Goal: Check status: Check status

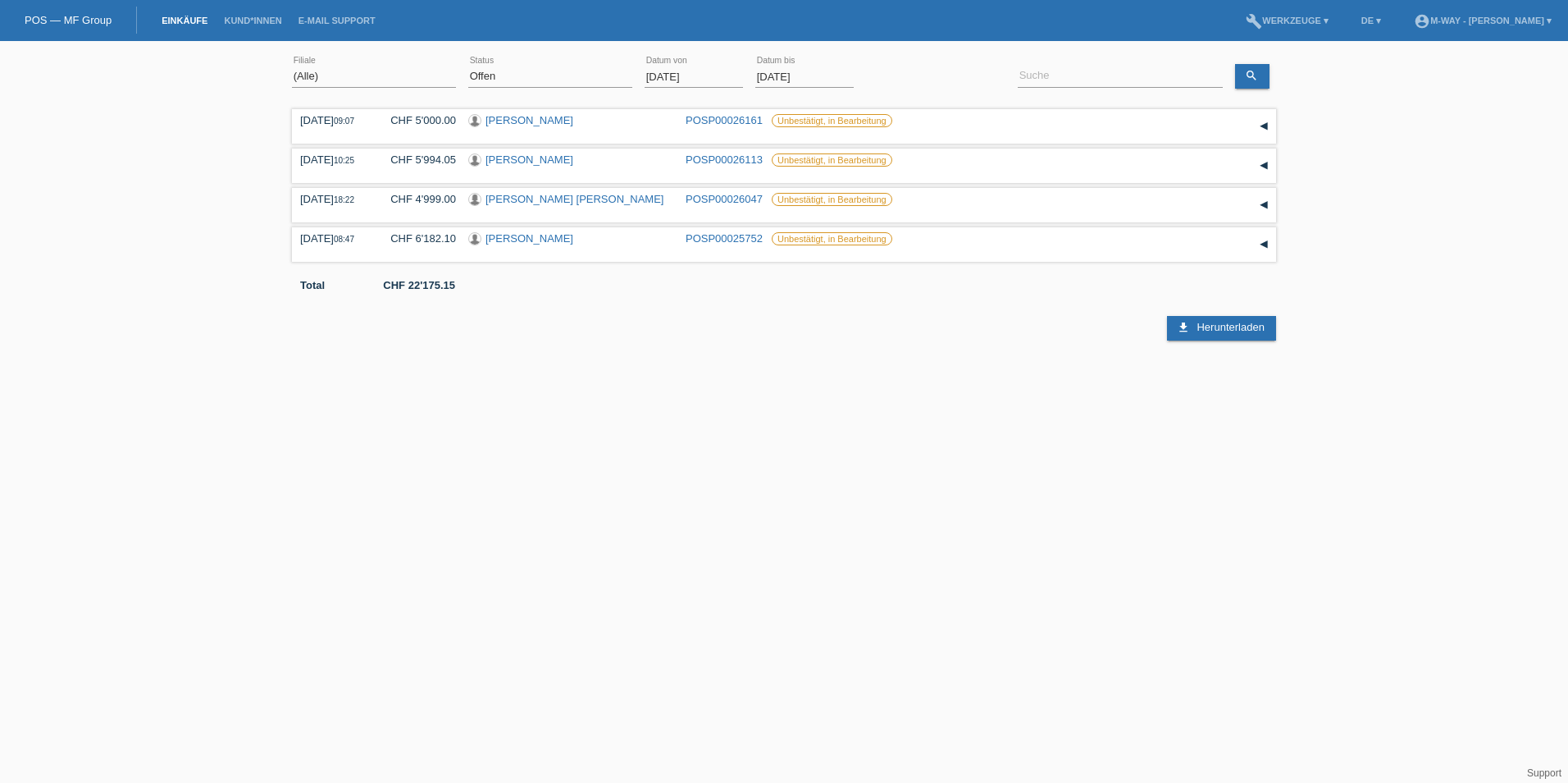
click at [703, 76] on input "[DATE]" at bounding box center [694, 77] width 98 height 20
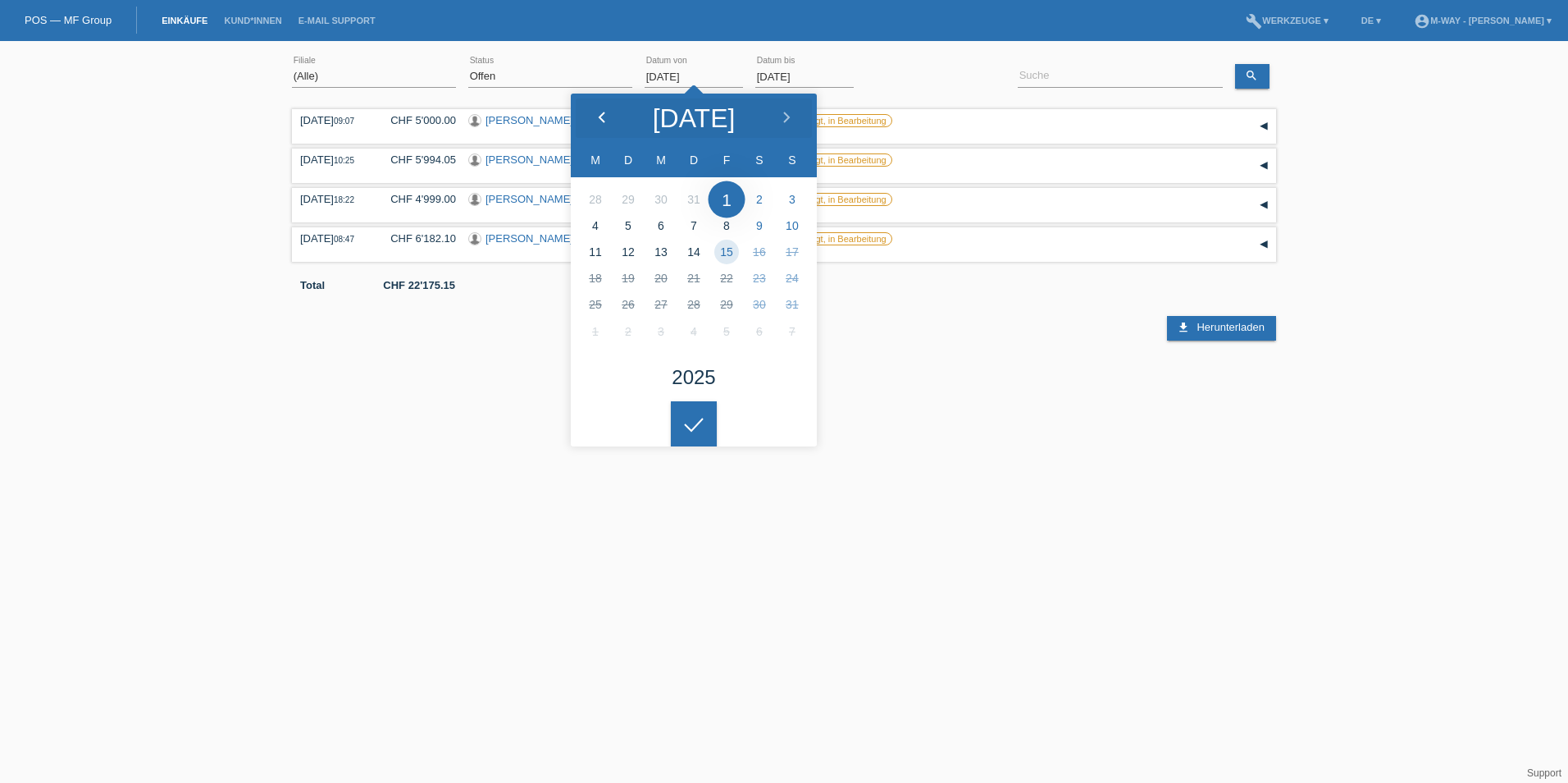
click at [600, 112] on icon at bounding box center [602, 118] width 13 height 13
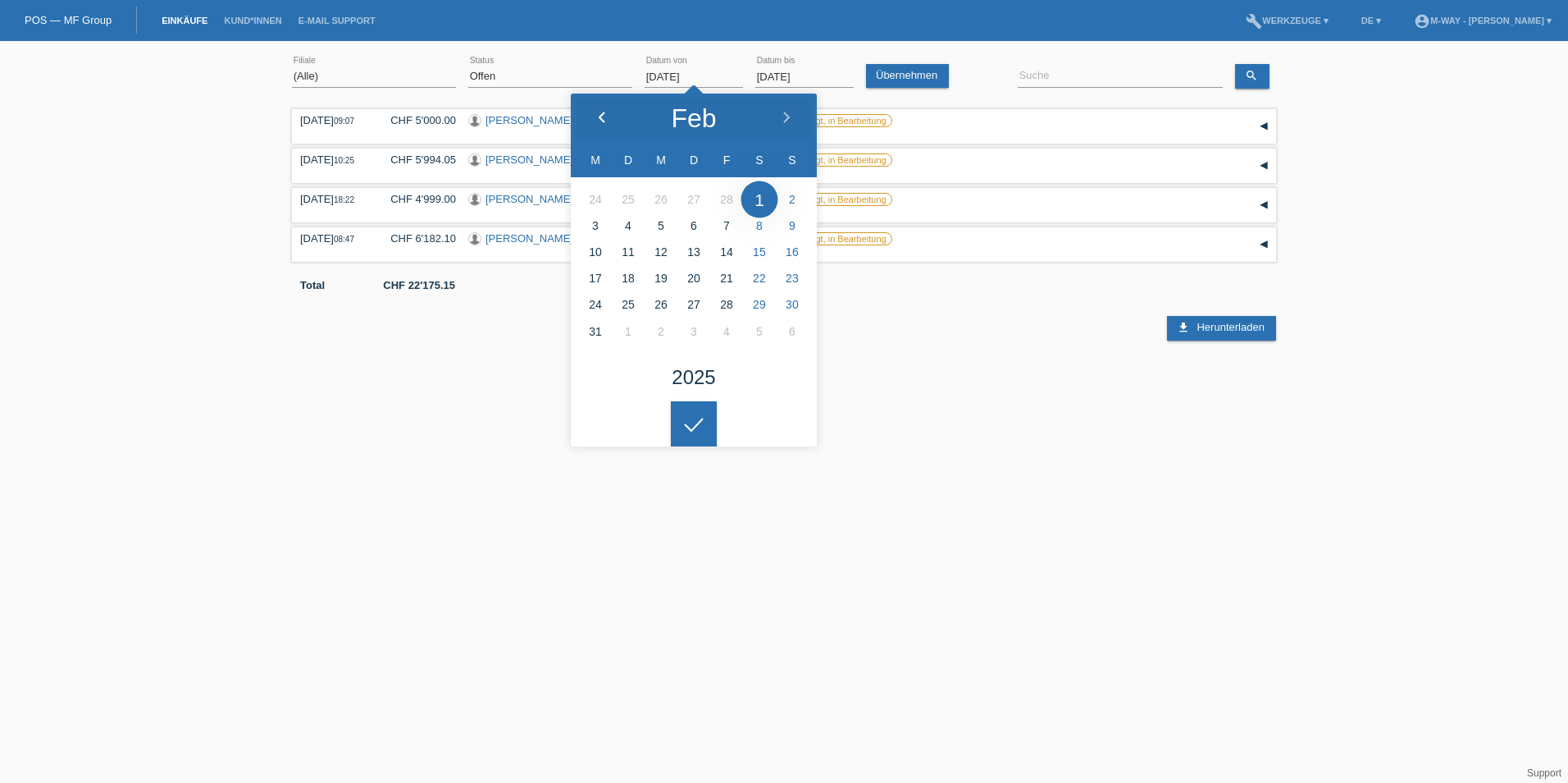
click at [599, 112] on icon at bounding box center [602, 118] width 13 height 13
type input "03.02.2025"
click at [911, 74] on link "Übernehmen" at bounding box center [907, 76] width 83 height 24
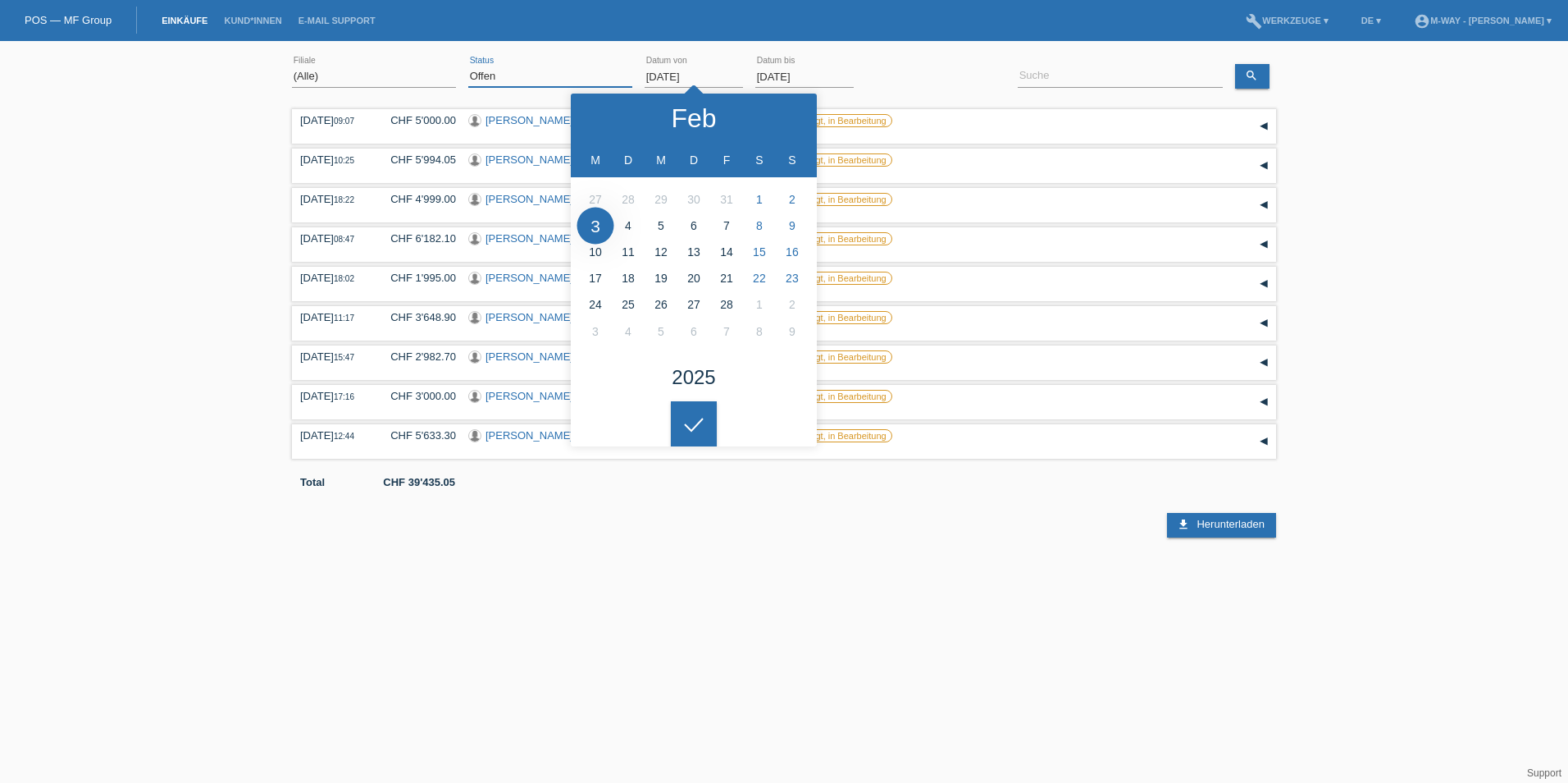
click at [593, 78] on select "(Alle) Neu Offen Zurückgewiesen Zurückgetreten / Storniert Abgeschlossen" at bounding box center [550, 76] width 164 height 19
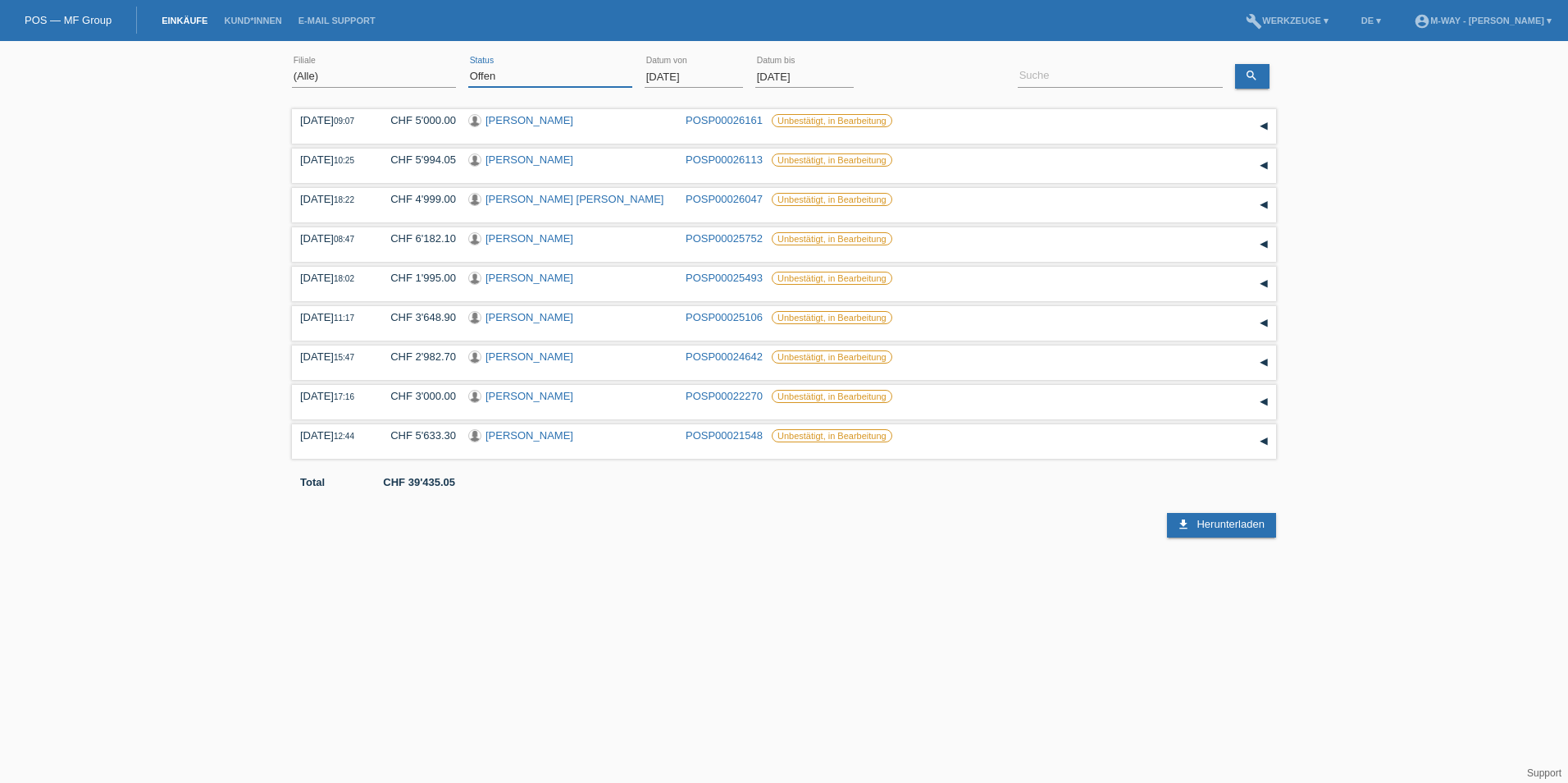
select select "ALL"
click at [468, 67] on select "(Alle) Neu Offen Zurückgewiesen Zurückgetreten / Storniert Abgeschlossen" at bounding box center [550, 76] width 164 height 19
click at [895, 80] on link "Übernehmen" at bounding box center [907, 76] width 83 height 24
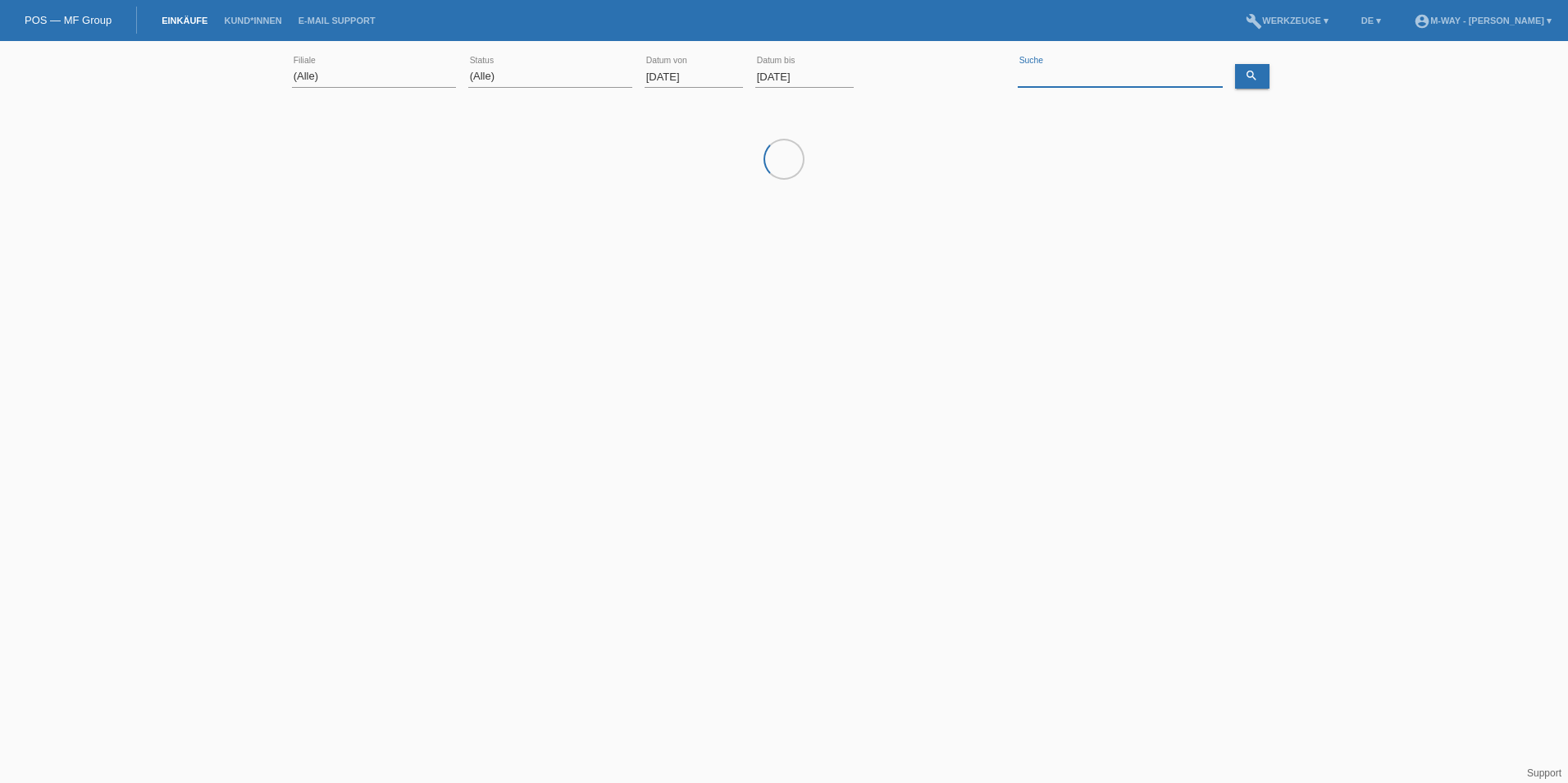
click at [1122, 74] on input at bounding box center [1119, 77] width 205 height 20
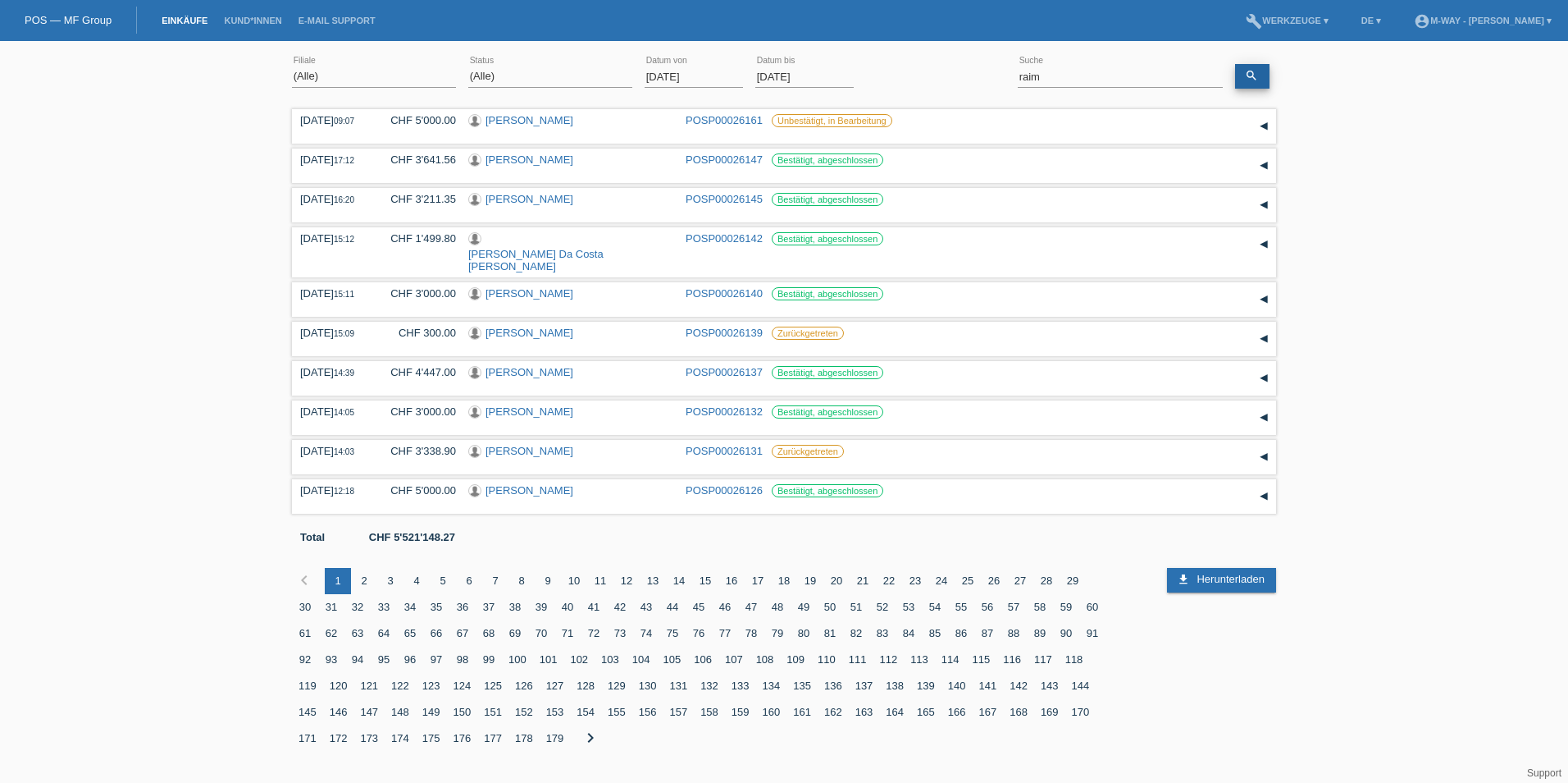
click at [1264, 74] on link "search" at bounding box center [1252, 76] width 34 height 25
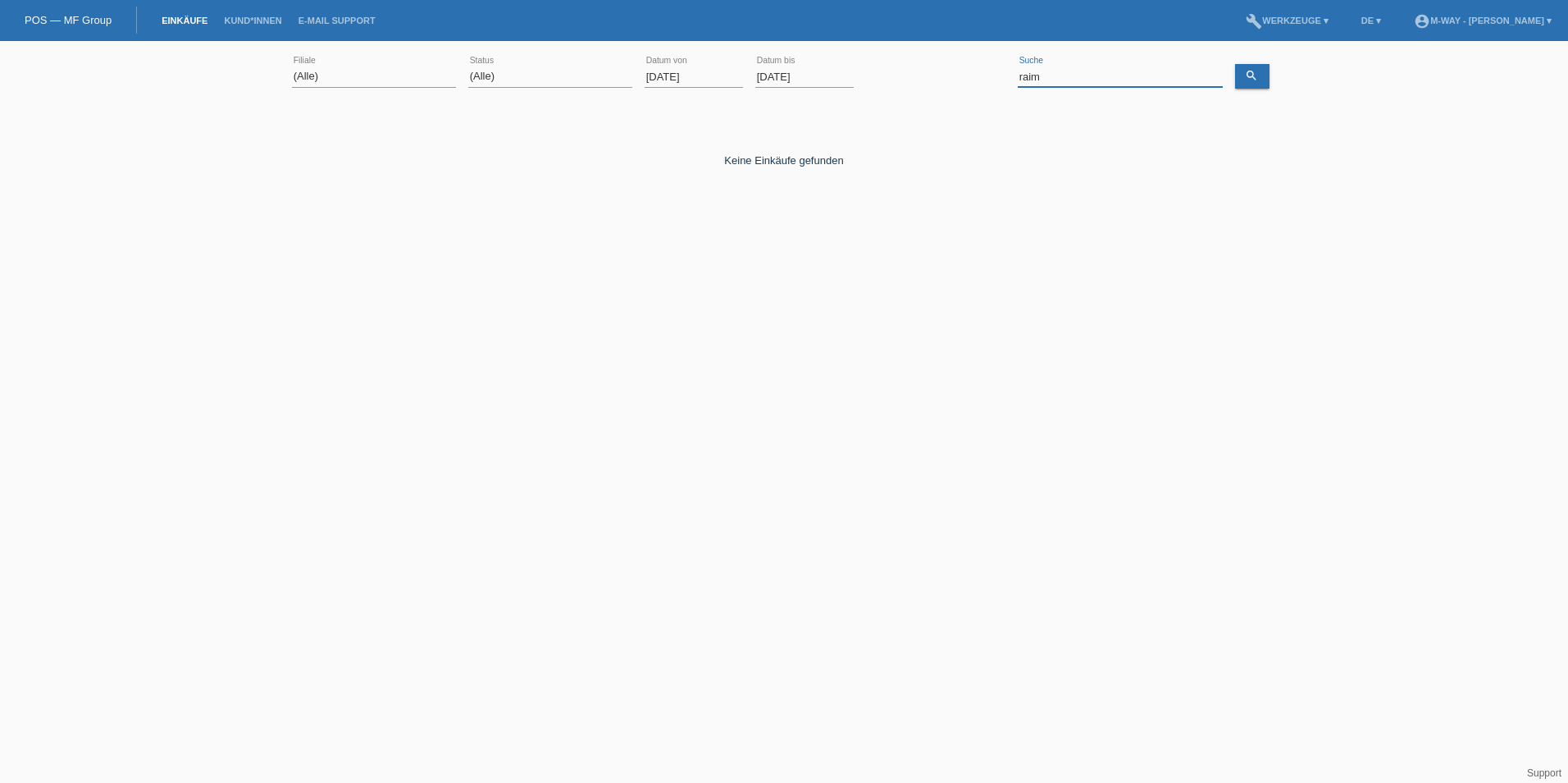
click at [1103, 80] on input "raim" at bounding box center [1119, 77] width 205 height 20
type input "r"
click at [1249, 78] on icon "search" at bounding box center [1251, 75] width 13 height 13
click at [1036, 74] on input "idrizovic" at bounding box center [1119, 77] width 205 height 20
click at [965, 269] on html "Sie haben die falsche Anmeldeseite in Ihren Lesezeichen/Favoriten gespeichert. …" at bounding box center [784, 135] width 1568 height 269
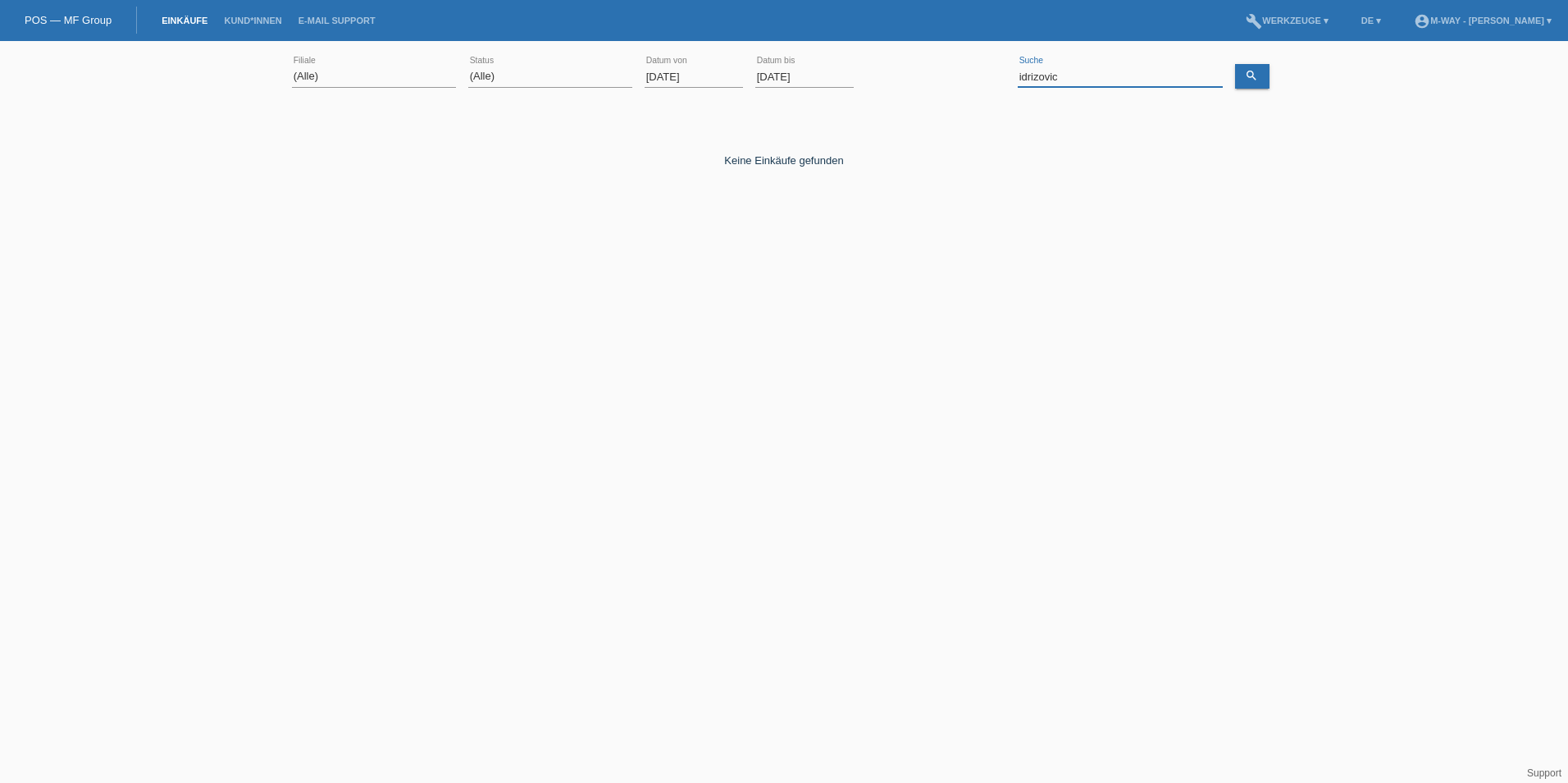
click at [1097, 79] on input "idrizovic" at bounding box center [1119, 77] width 205 height 20
type input "i"
type input "k184253"
click at [1243, 75] on link "search" at bounding box center [1252, 76] width 34 height 25
click at [1049, 72] on input "k184253" at bounding box center [1119, 77] width 205 height 20
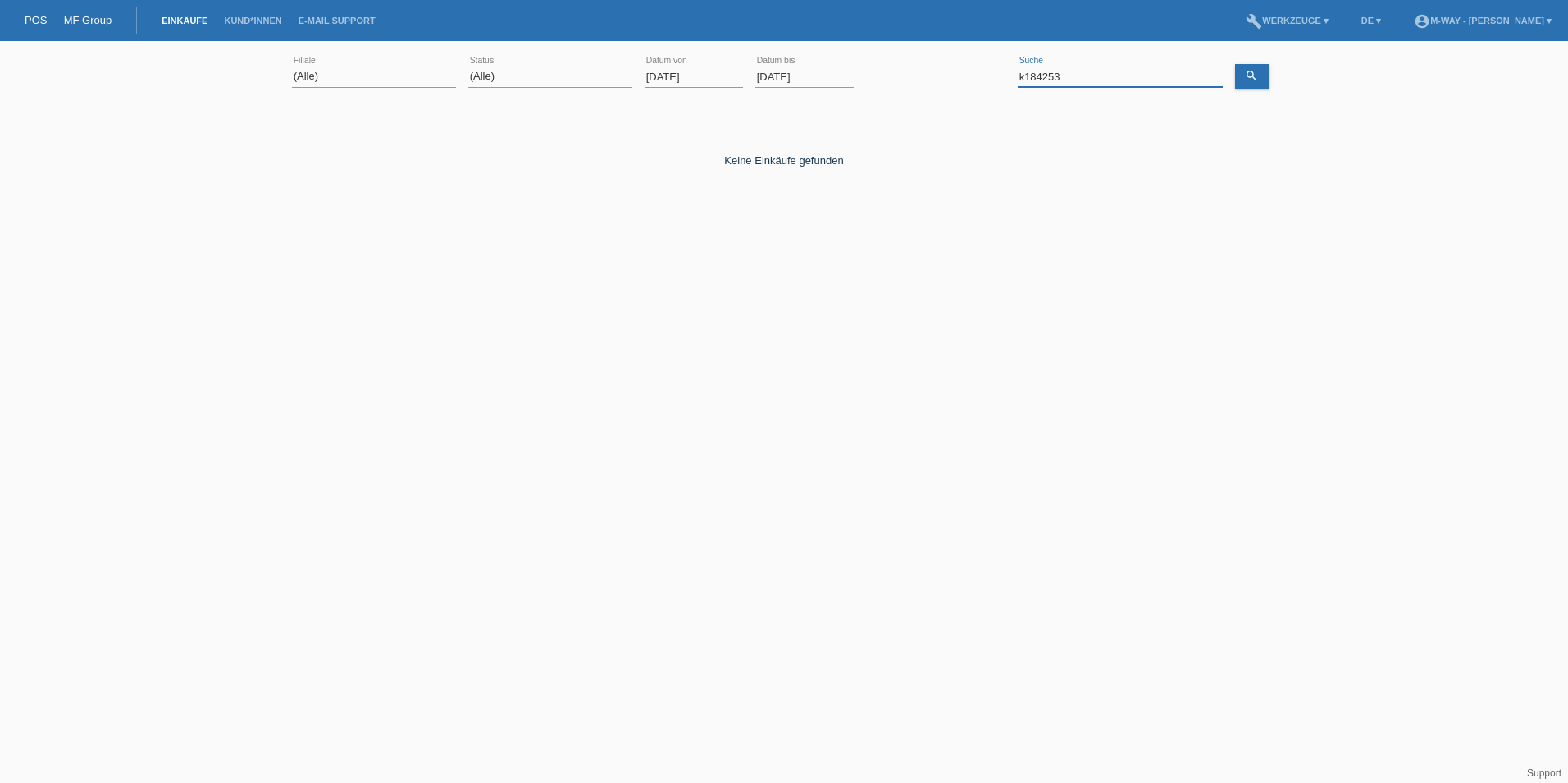
click at [1049, 72] on input "k184253" at bounding box center [1119, 77] width 205 height 20
click at [684, 75] on input "03.02.2025" at bounding box center [694, 77] width 98 height 20
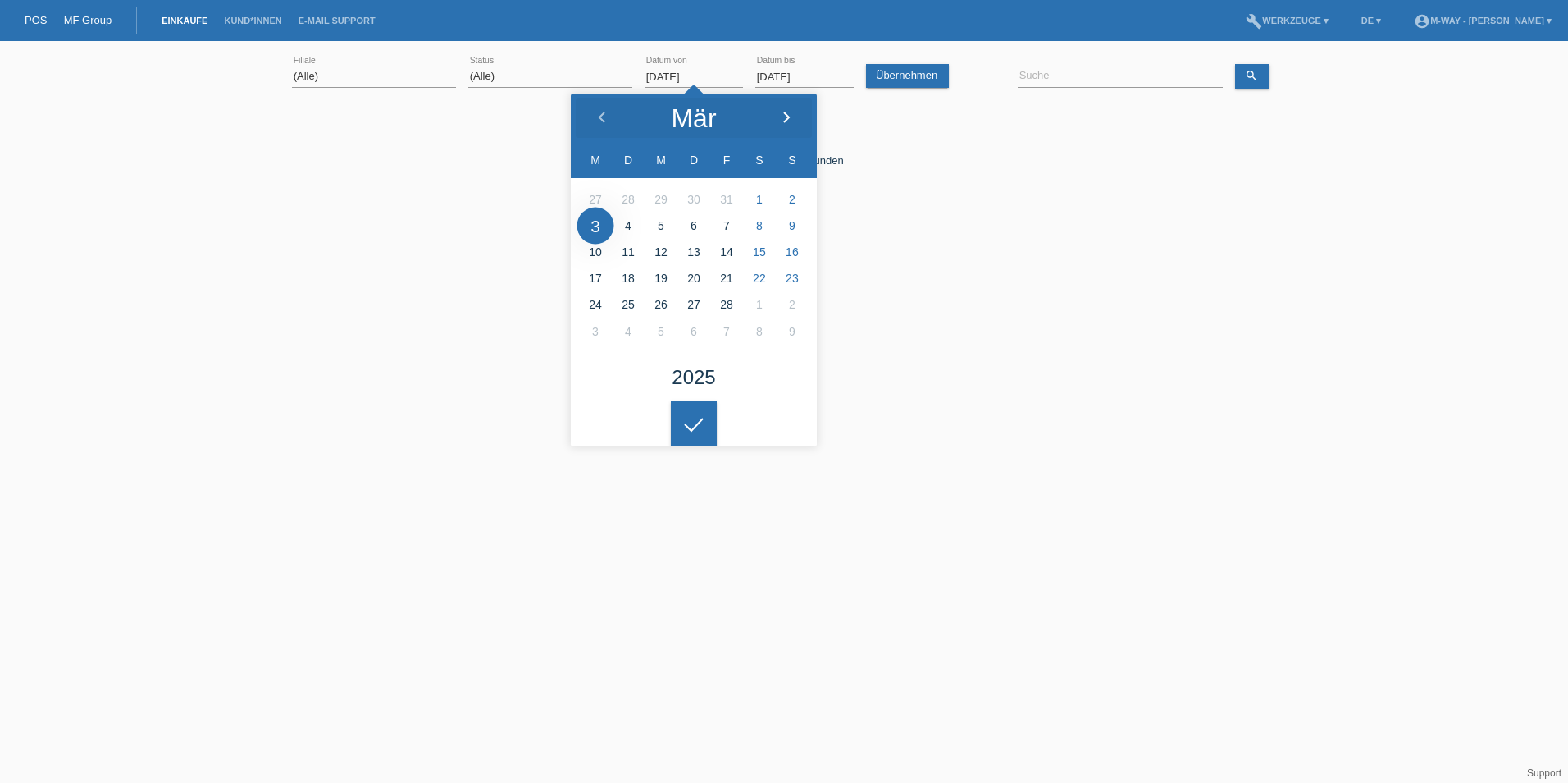
click at [780, 119] on icon at bounding box center [786, 118] width 13 height 13
type input "02.06.2025"
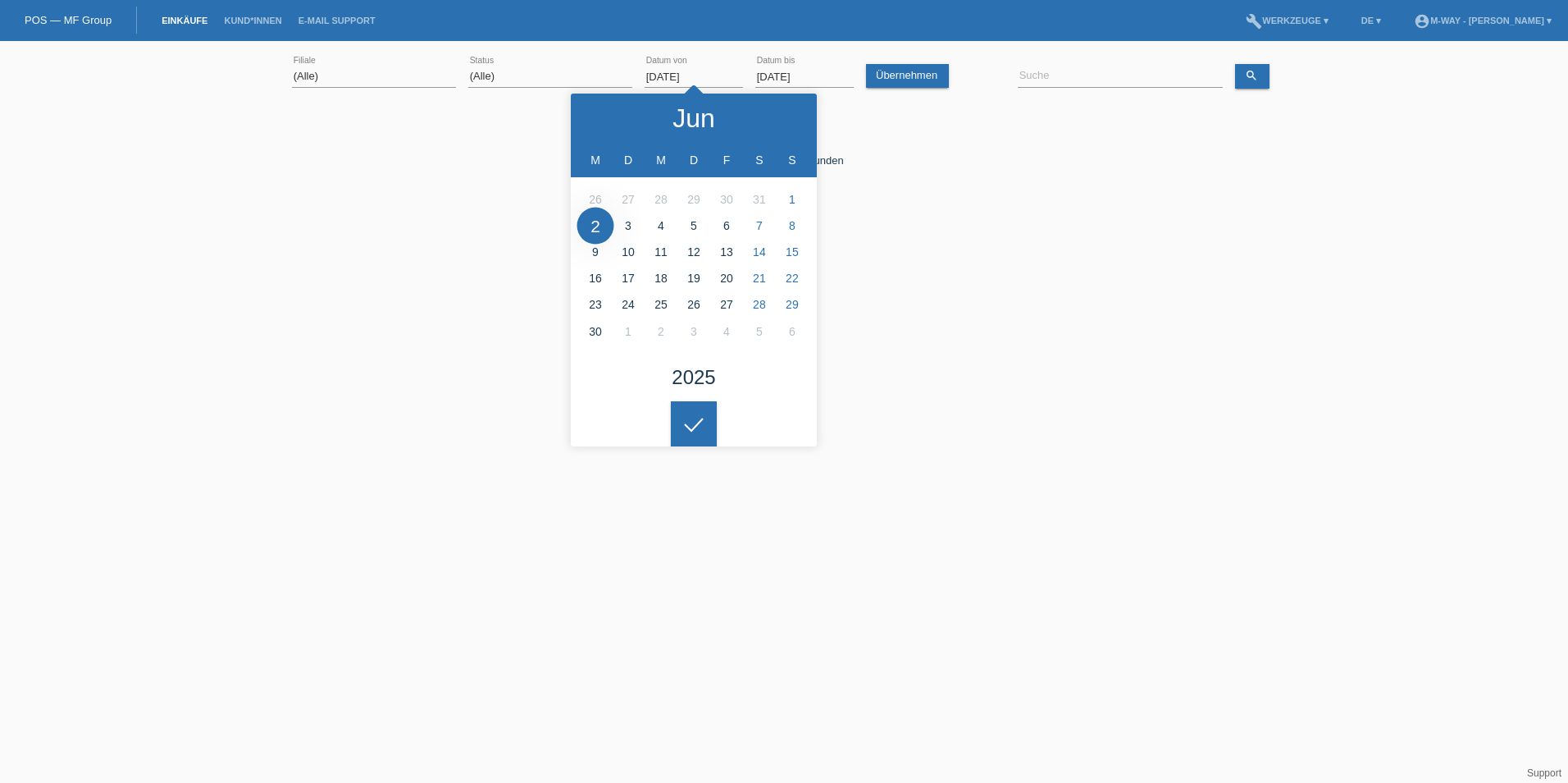
click at [812, 70] on input "[DATE]" at bounding box center [804, 77] width 98 height 20
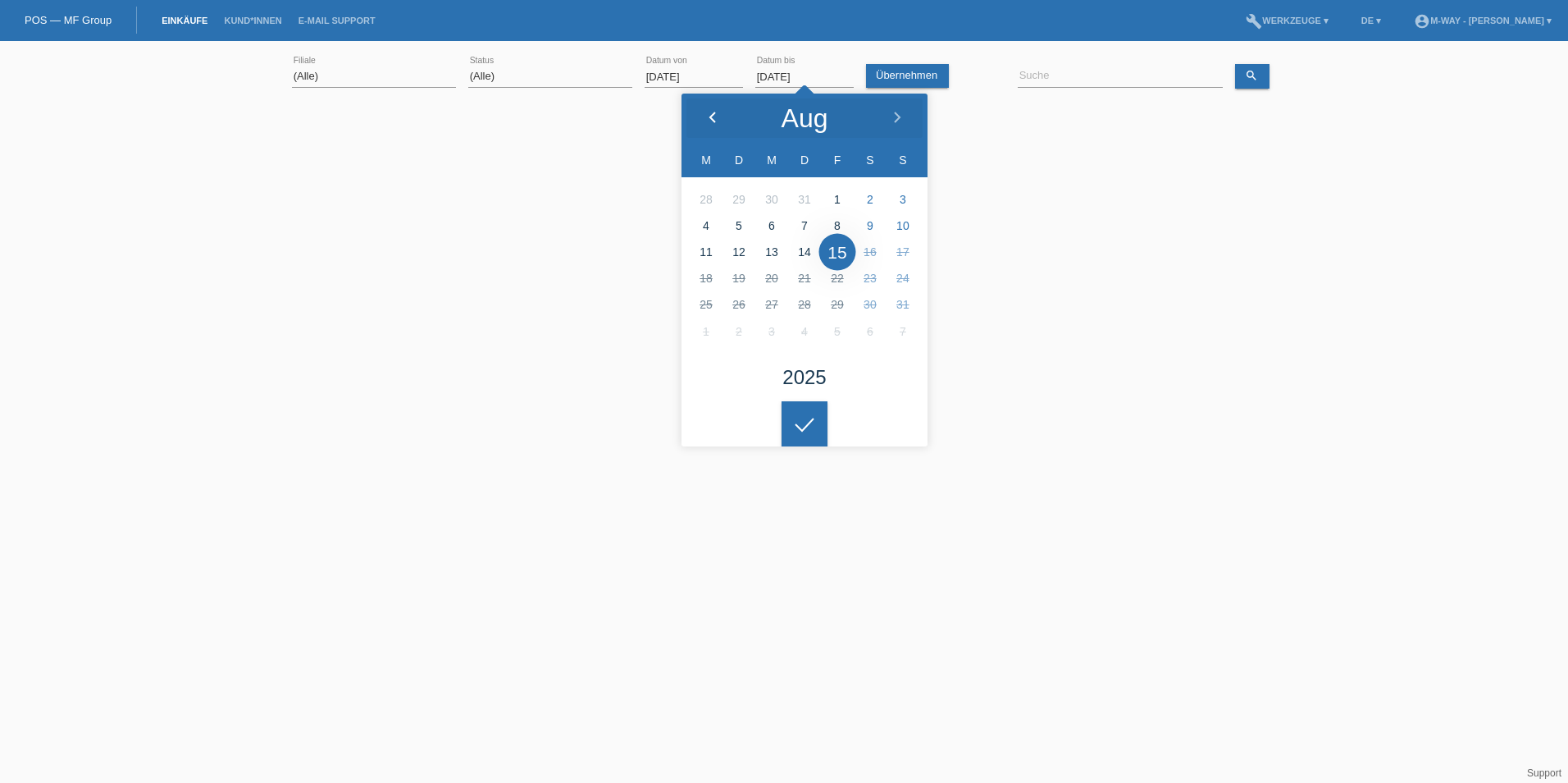
click at [719, 113] on icon at bounding box center [712, 118] width 13 height 13
click at [899, 122] on icon at bounding box center [897, 118] width 13 height 13
type input "28.06.2025"
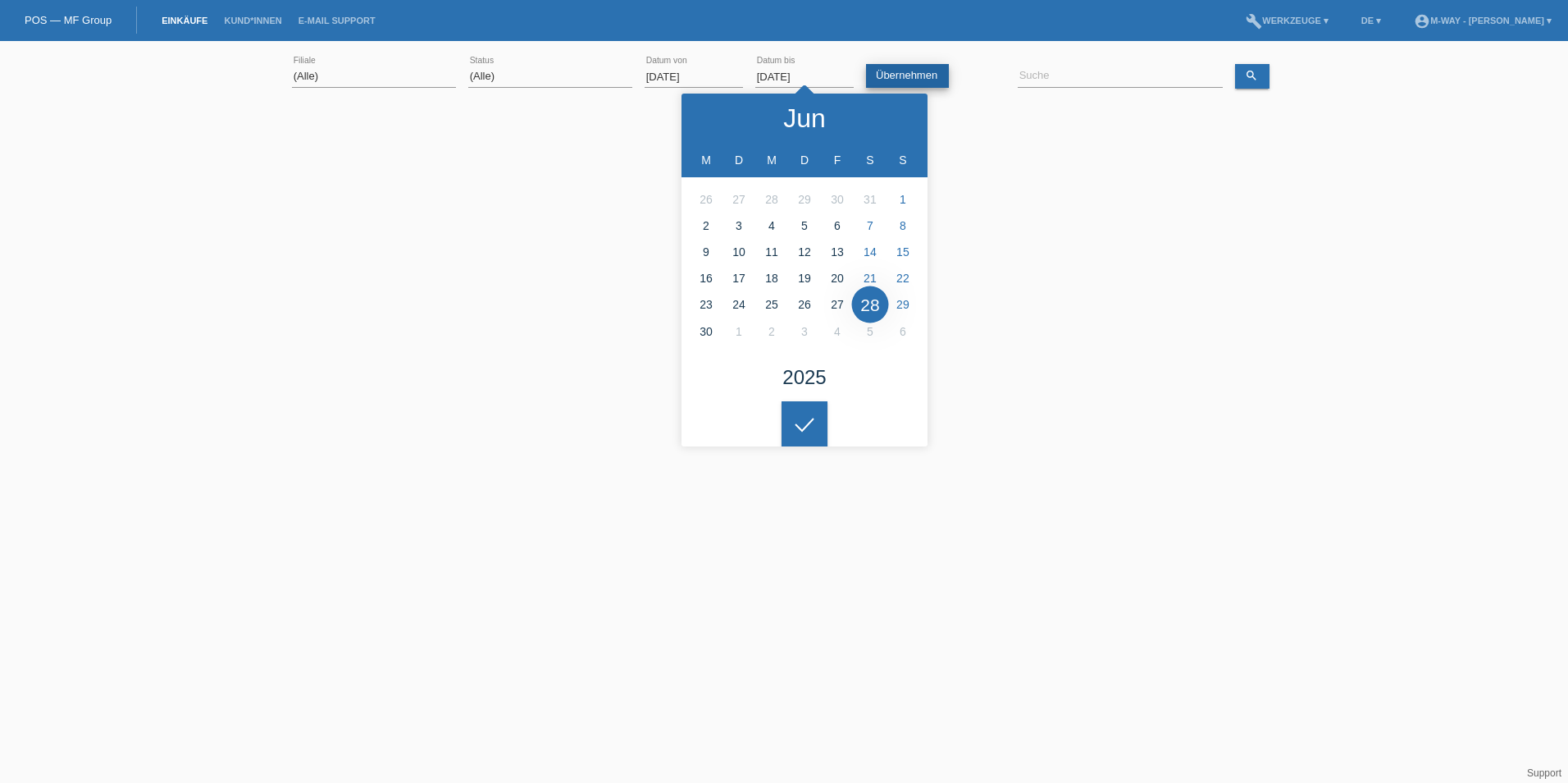
click at [902, 74] on link "Übernehmen" at bounding box center [907, 76] width 83 height 24
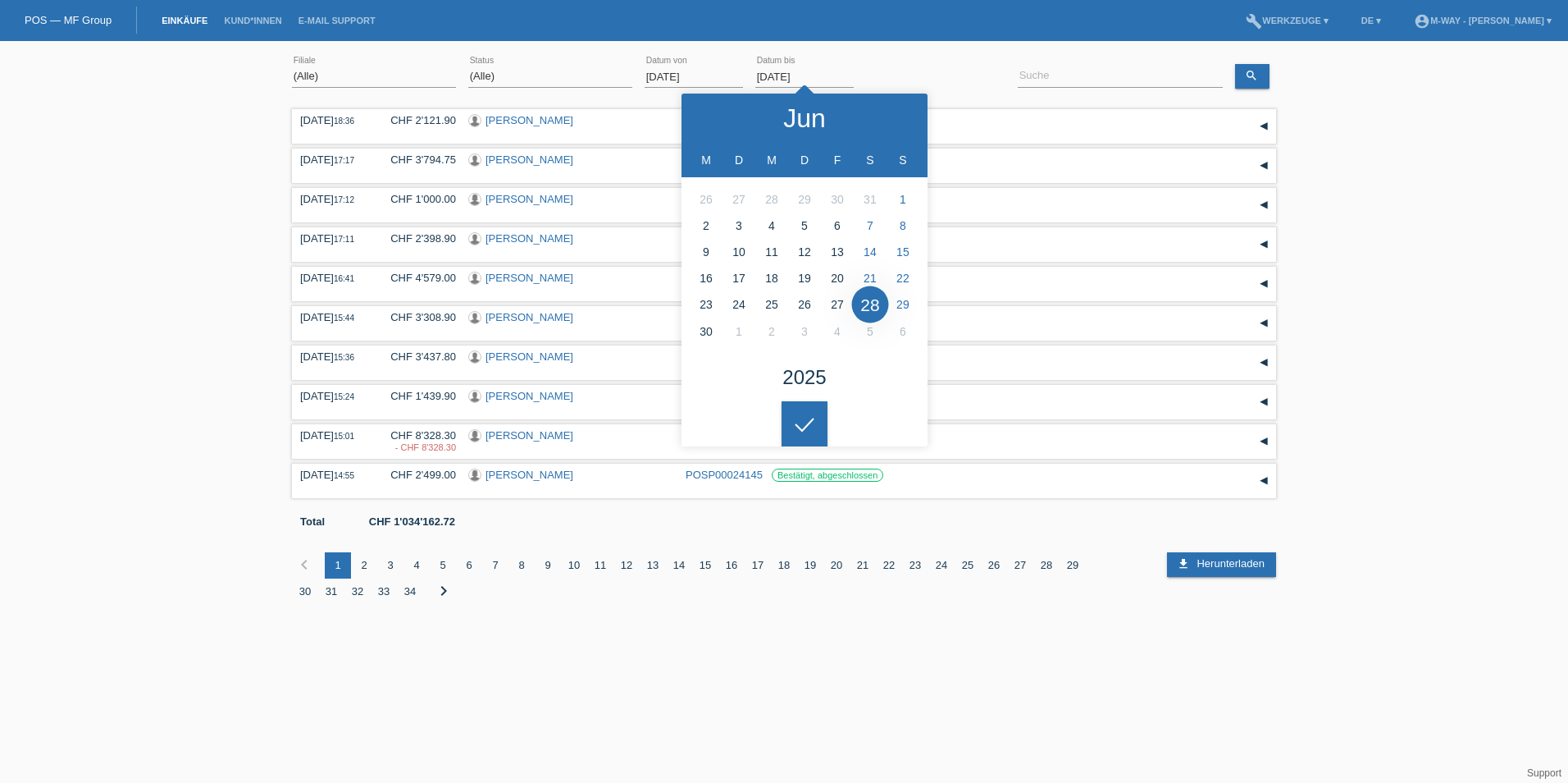
click at [1432, 216] on div "(Alle) Aarau Alexand'Ro Edouard'O Passion Vélo SàRL Basel Bern City Bern Expo B…" at bounding box center [784, 339] width 1568 height 580
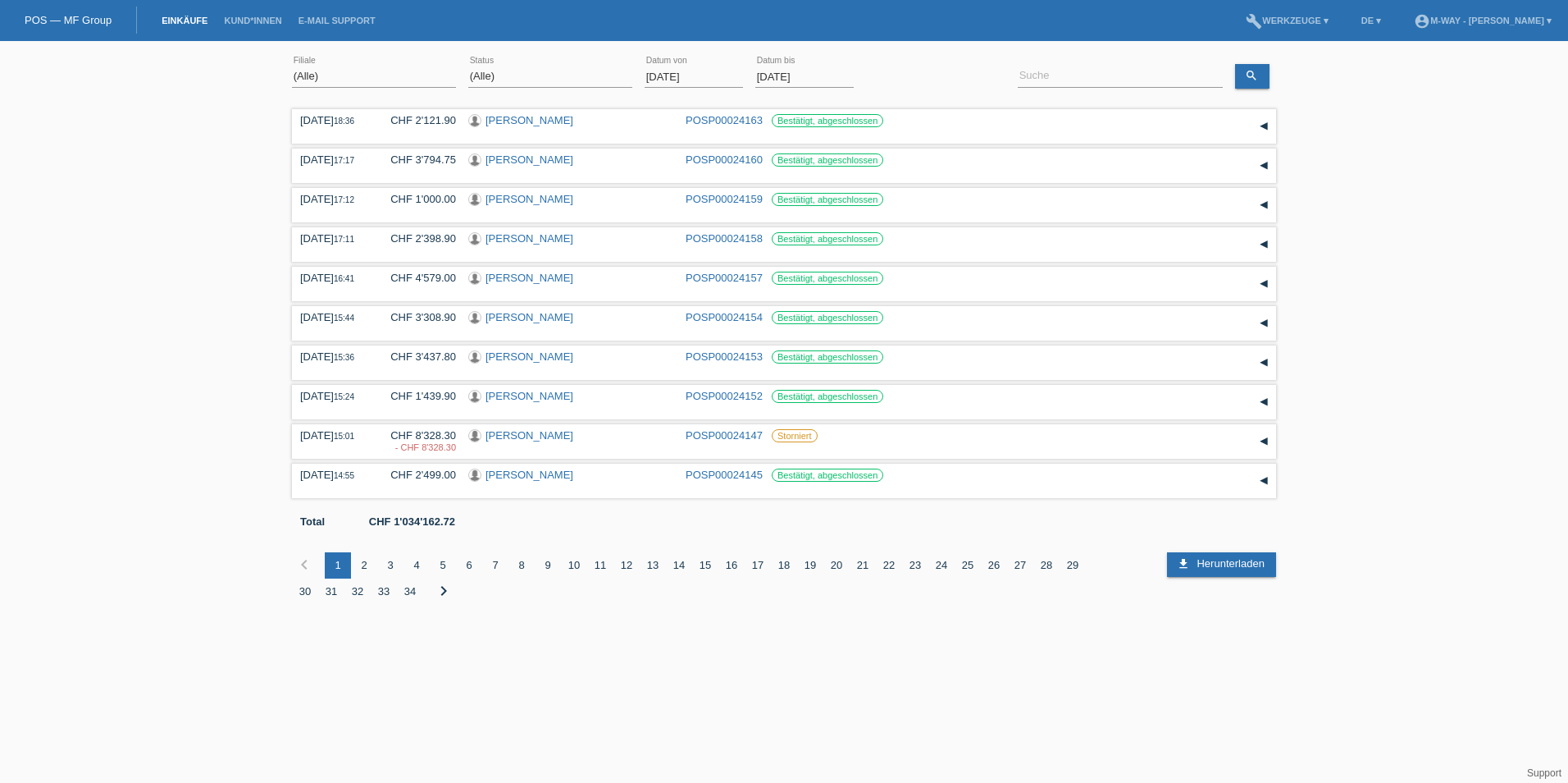
click at [706, 73] on input "02.06.2025" at bounding box center [694, 77] width 98 height 20
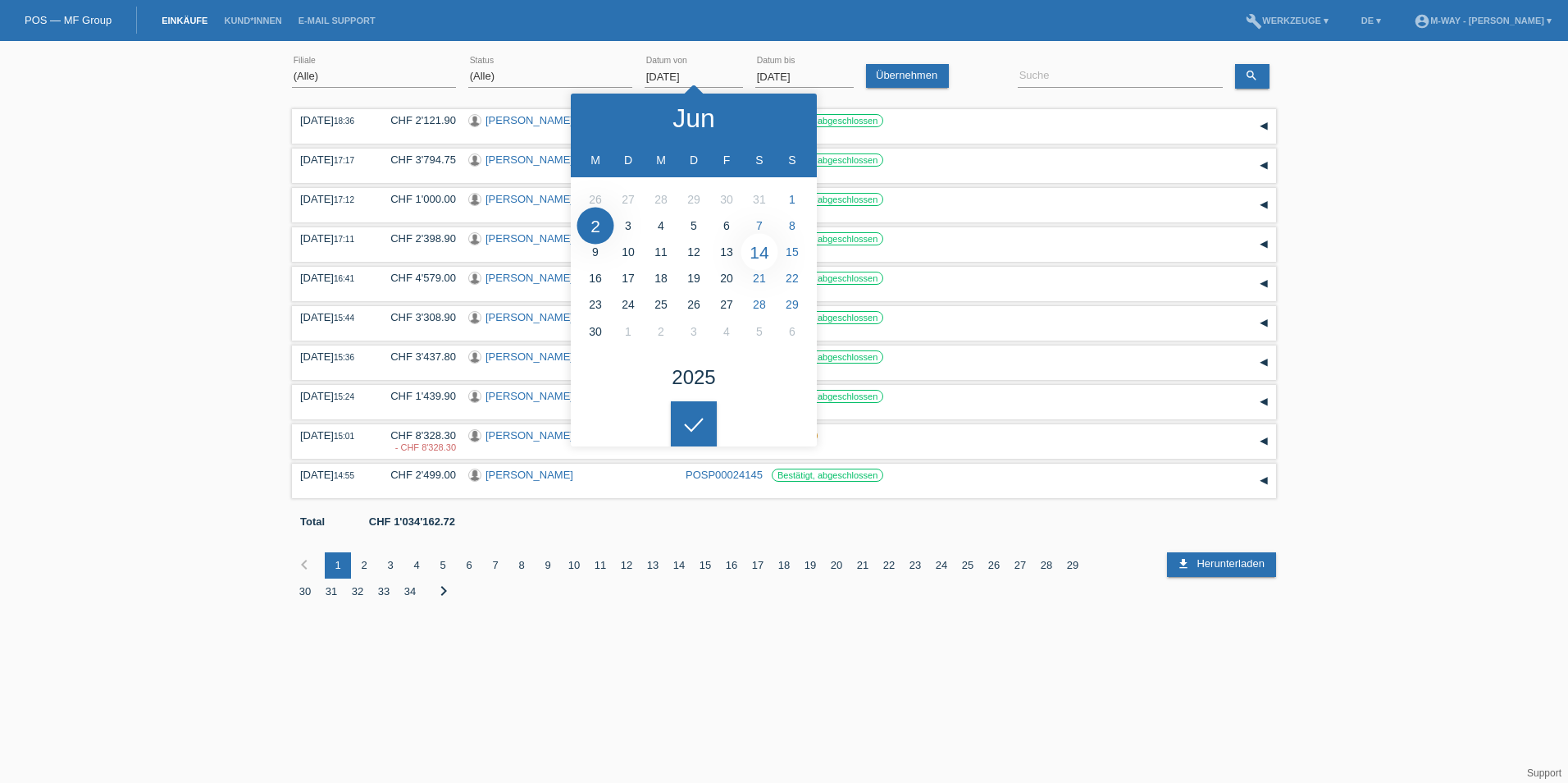
type input "[DATE]"
click at [802, 71] on input "28.06.2025" at bounding box center [804, 77] width 98 height 20
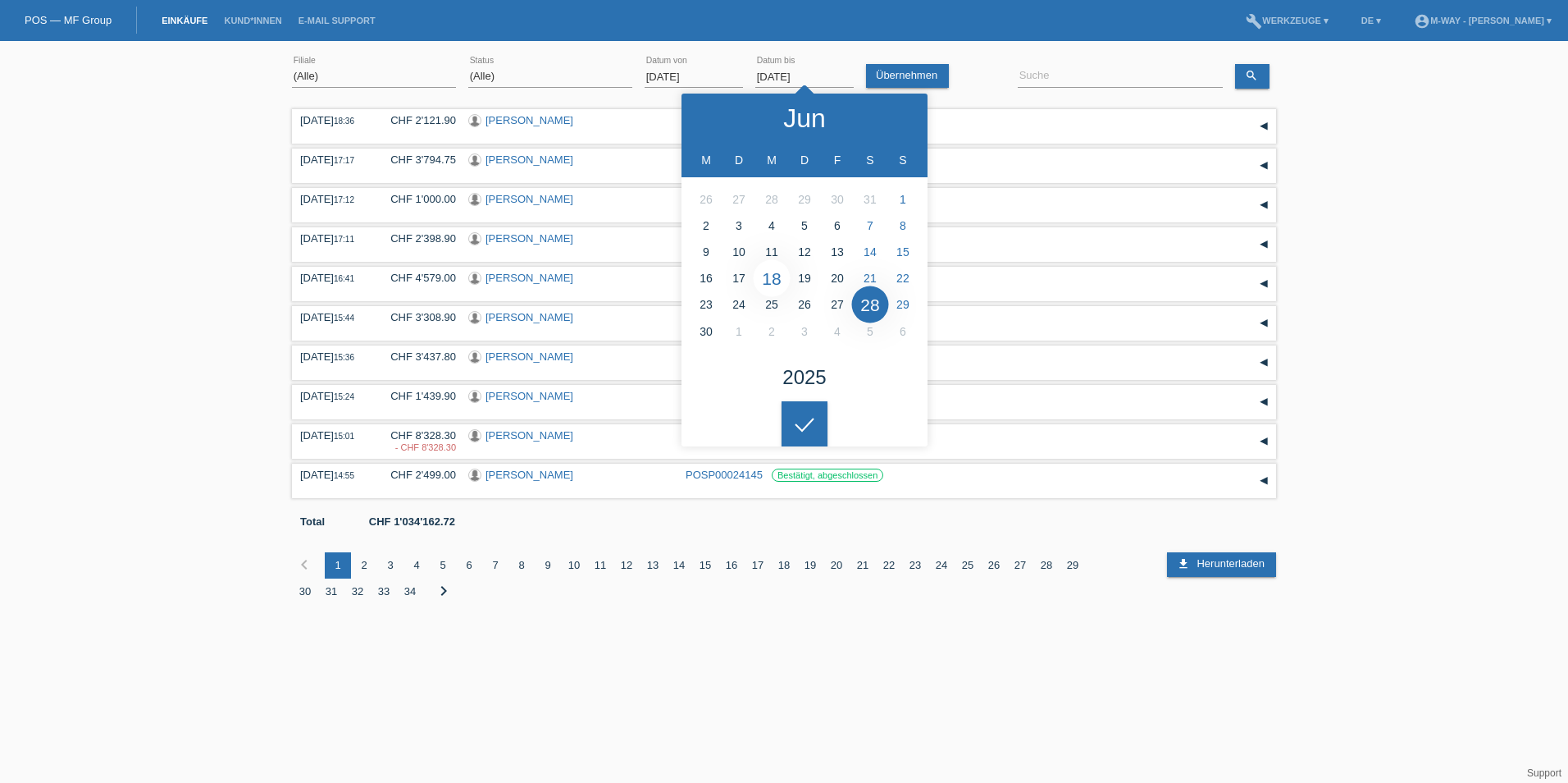
type input "18.06.2025"
click at [794, 420] on icon at bounding box center [804, 425] width 26 height 15
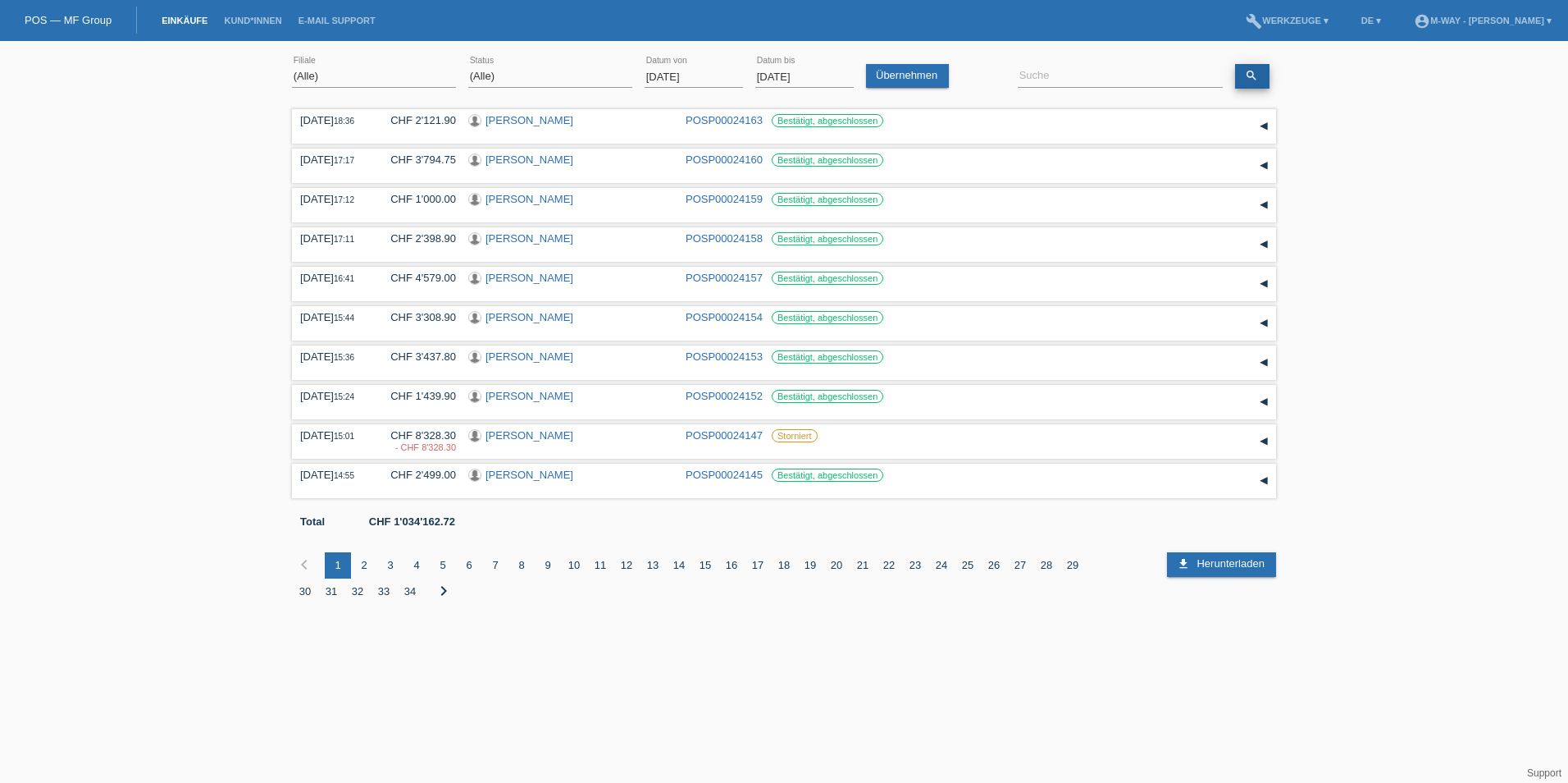
click at [1261, 80] on link "search" at bounding box center [1252, 76] width 34 height 25
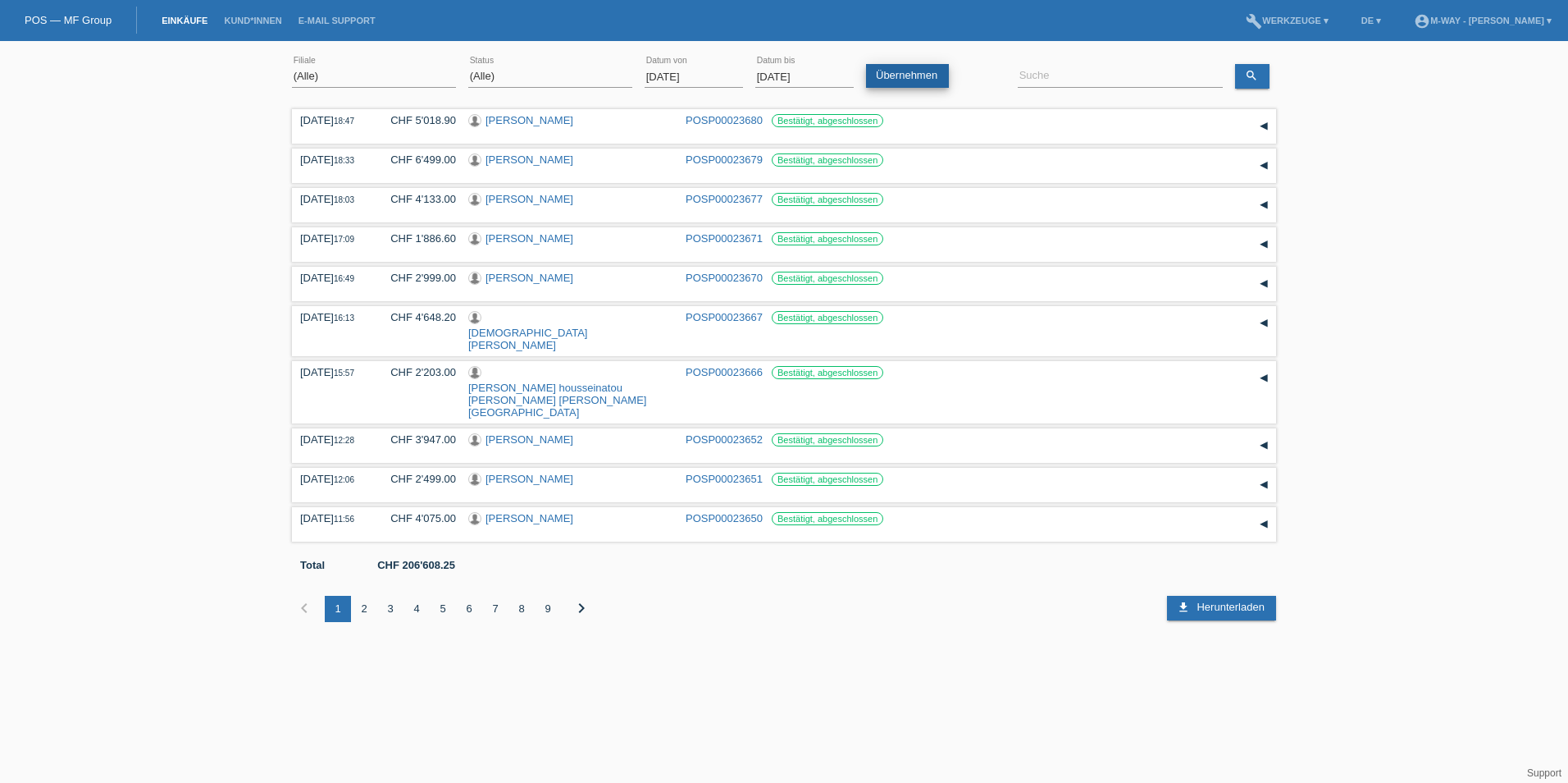
click at [911, 79] on link "Übernehmen" at bounding box center [907, 76] width 83 height 24
click at [428, 73] on select "(Alle) Aarau Alexand'Ro Edouard'O Passion Vélo SàRL Basel Bern City Bern Expo B…" at bounding box center [374, 76] width 164 height 19
click at [292, 67] on select "(Alle) Aarau Alexand'Ro Edouard'O Passion Vélo SàRL Basel Bern City Bern Expo B…" at bounding box center [374, 76] width 164 height 19
click at [369, 596] on div "2" at bounding box center [364, 609] width 26 height 26
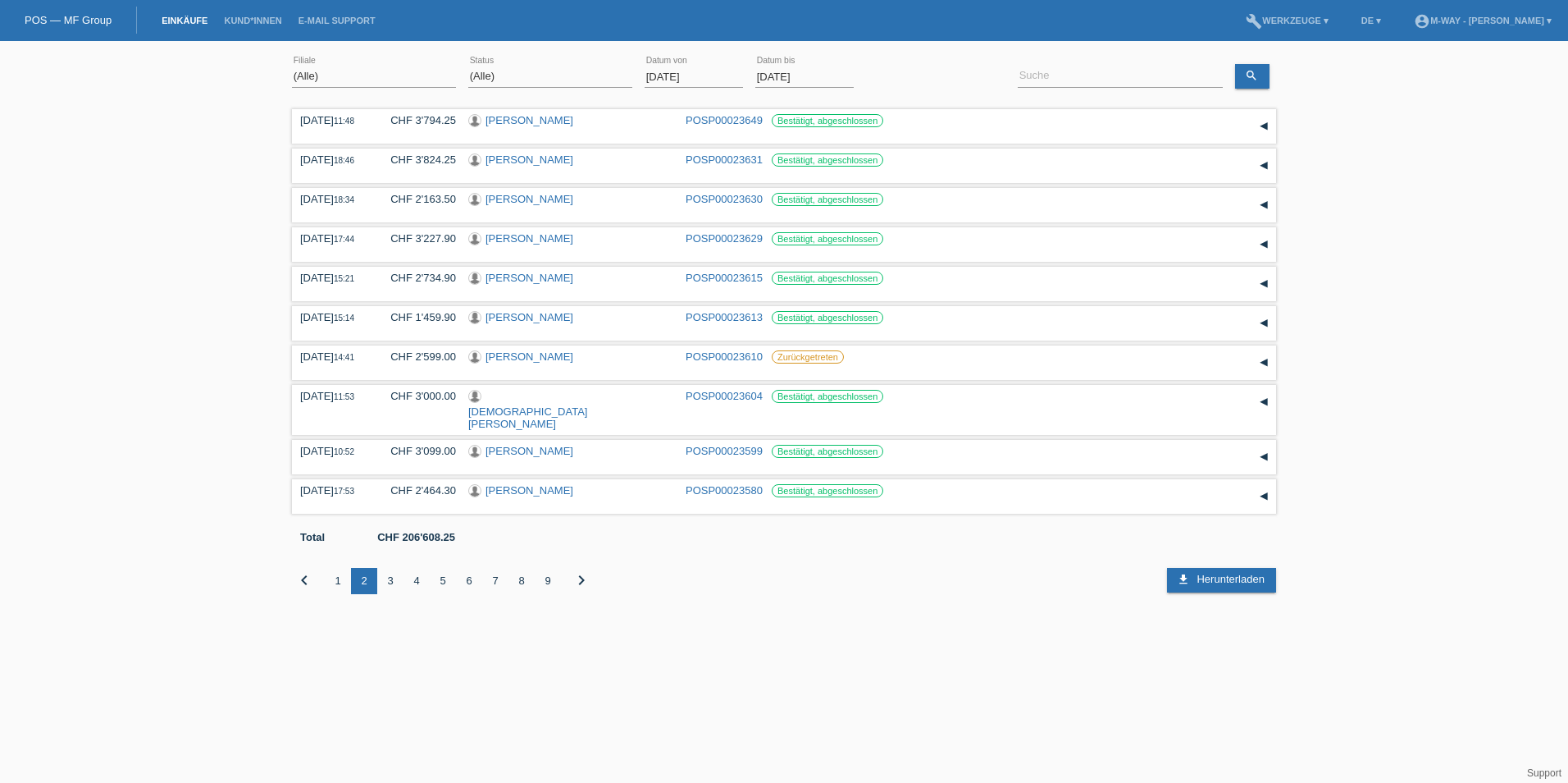
click at [393, 568] on div "3" at bounding box center [390, 581] width 26 height 26
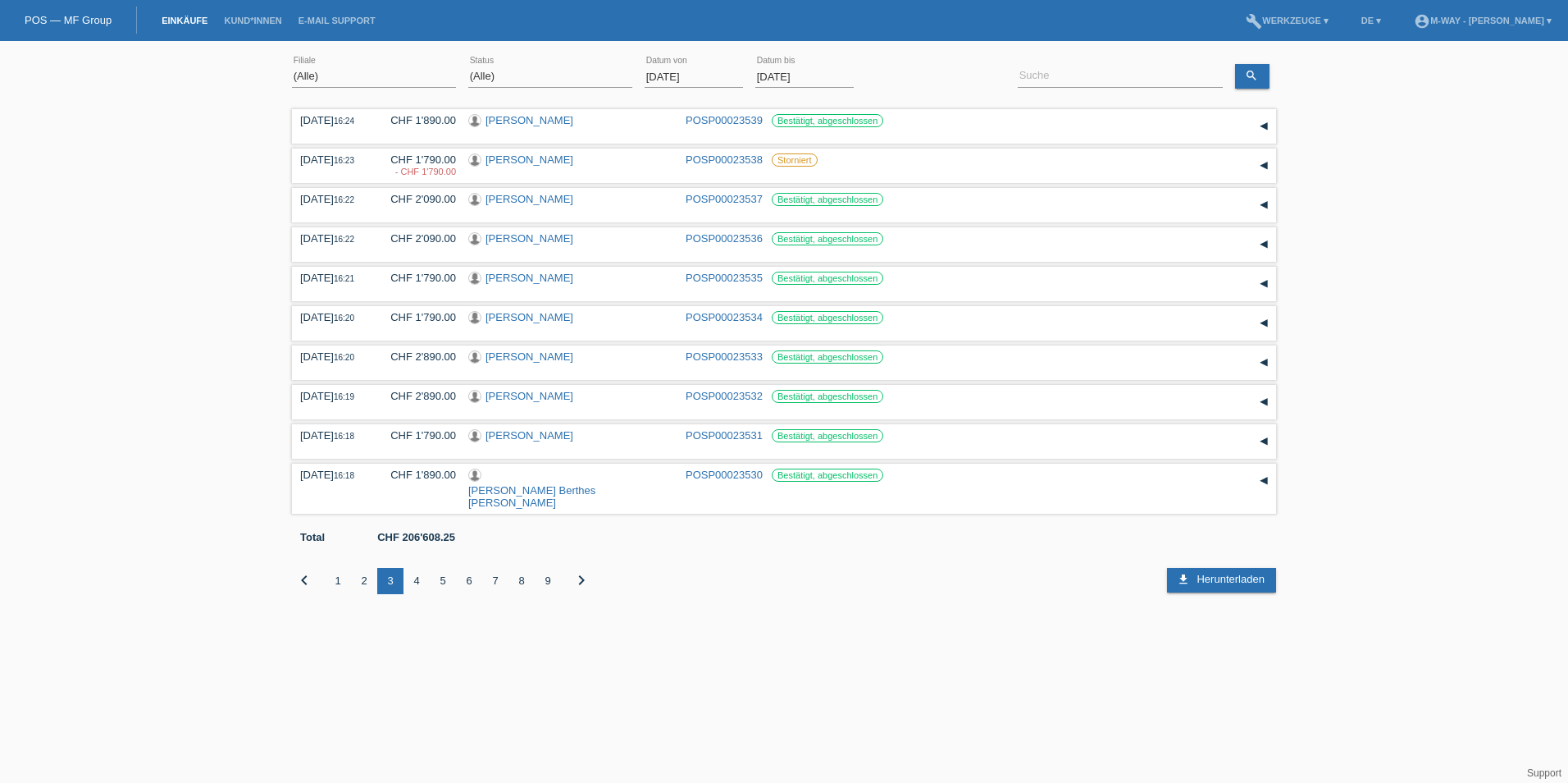
click at [416, 568] on div "4" at bounding box center [416, 581] width 26 height 26
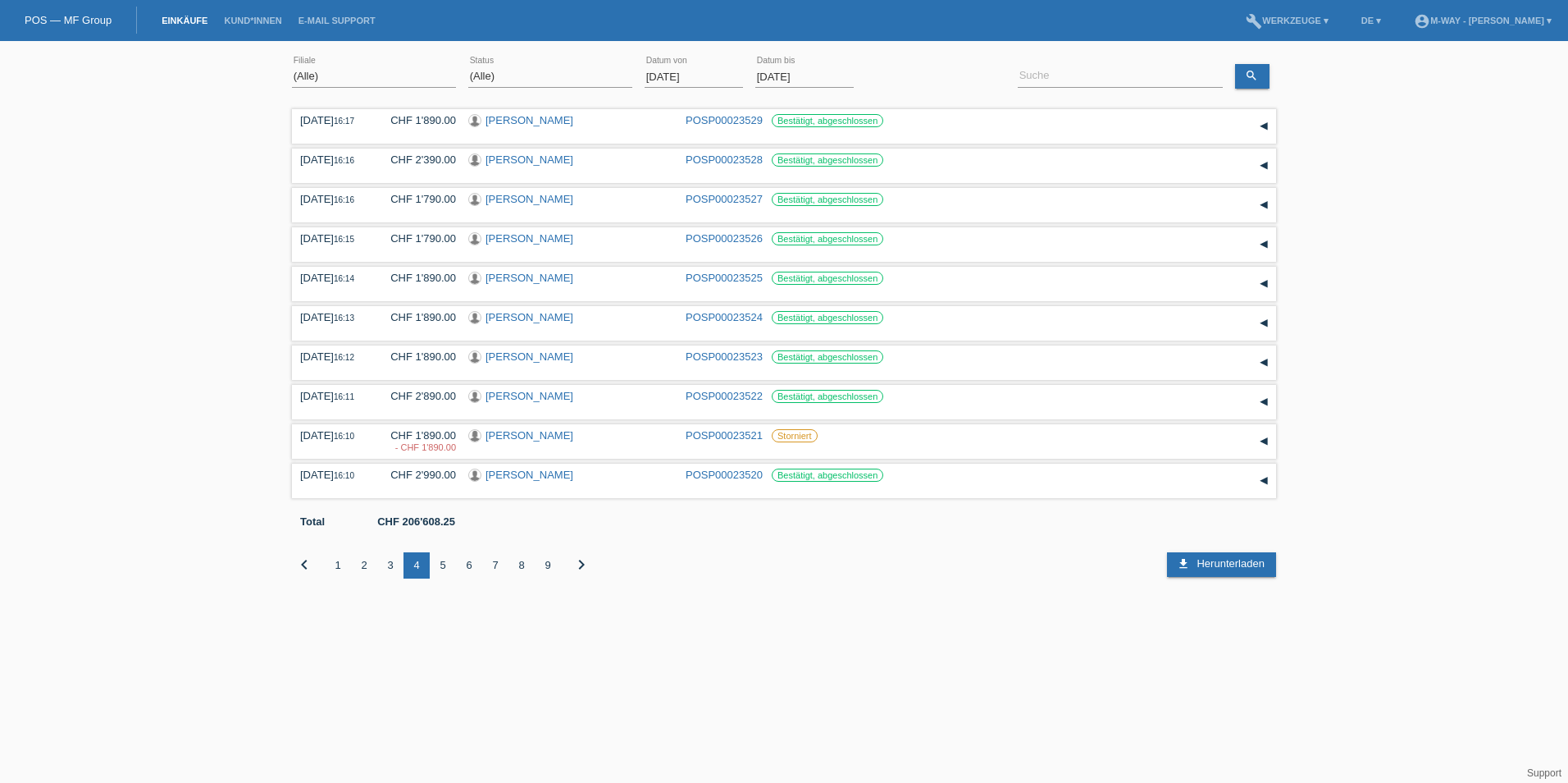
click at [446, 567] on div "5" at bounding box center [442, 565] width 26 height 26
click at [473, 566] on div "6" at bounding box center [469, 565] width 26 height 26
click at [494, 564] on div "7" at bounding box center [495, 565] width 26 height 26
click at [521, 564] on div "8" at bounding box center [521, 565] width 26 height 26
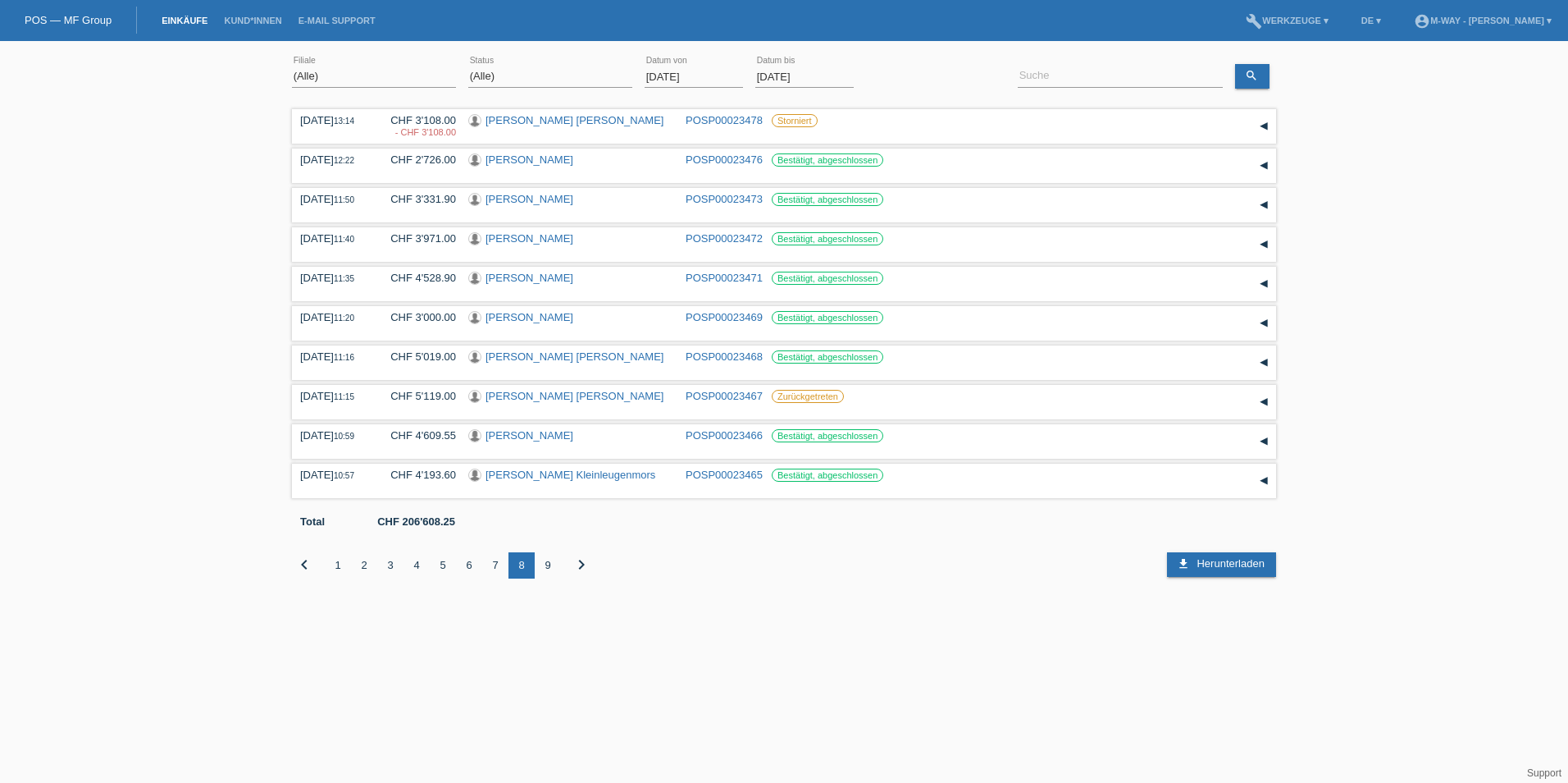
click at [544, 559] on div "9" at bounding box center [548, 565] width 26 height 26
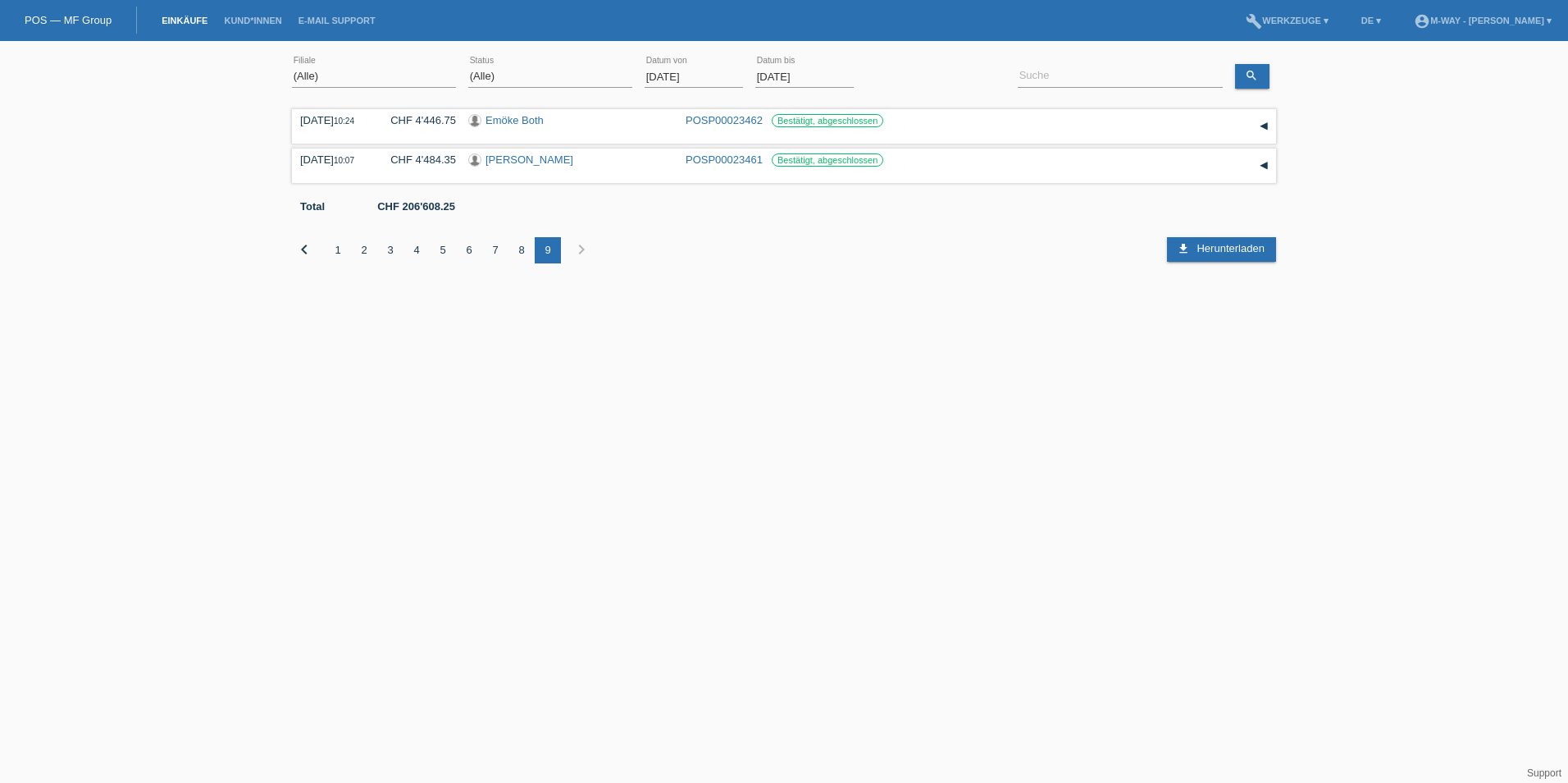
click at [693, 288] on html "Sie haben die falsche Anmeldeseite in Ihren Lesezeichen/Favoriten gespeichert. …" at bounding box center [784, 144] width 1568 height 288
click at [669, 75] on input "[DATE]" at bounding box center [694, 77] width 98 height 20
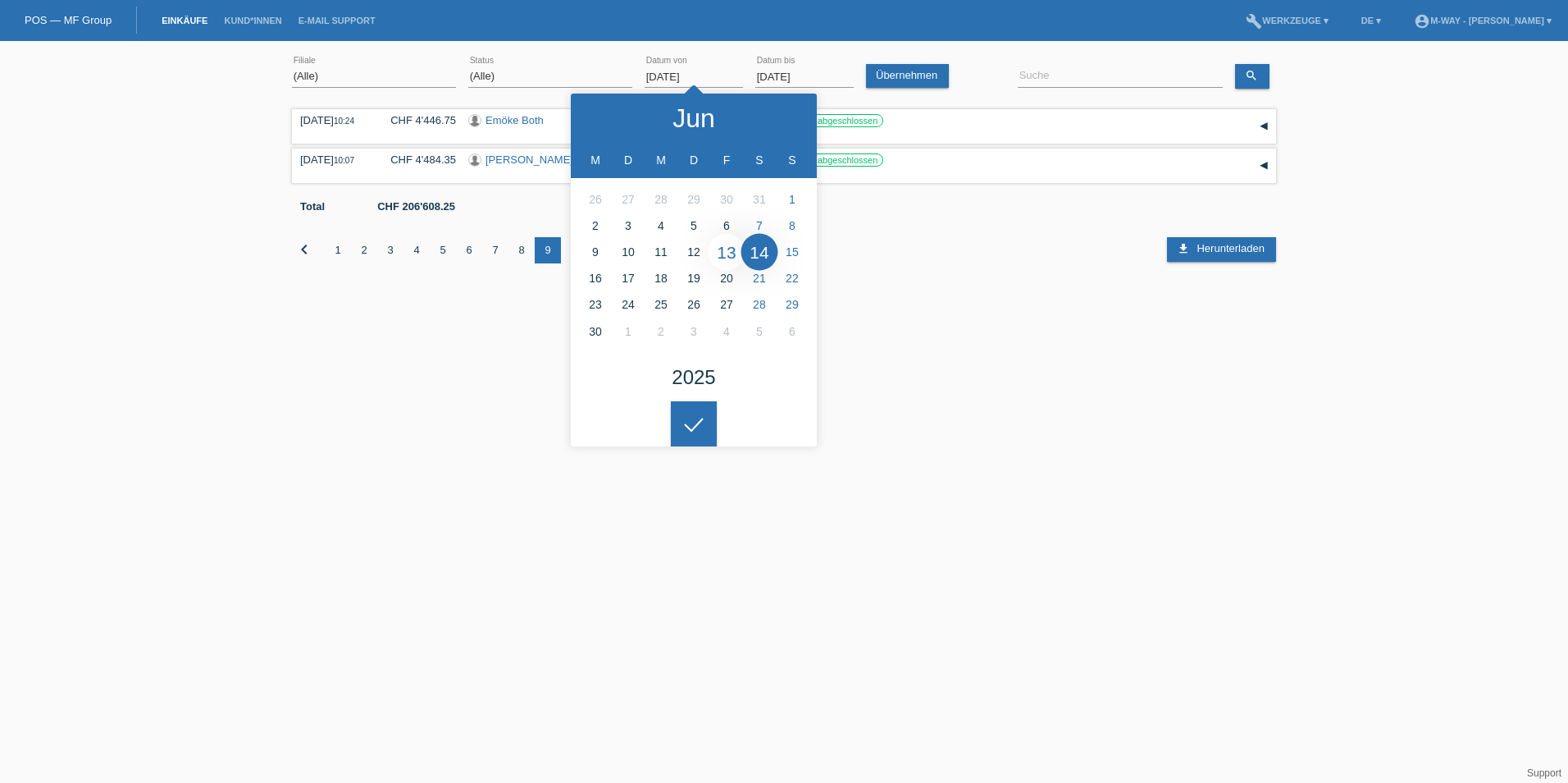
type input "13.06.2025"
click at [1107, 288] on html "Sie haben die falsche Anmeldeseite in Ihren Lesezeichen/Favoriten gespeichert. …" at bounding box center [784, 144] width 1568 height 288
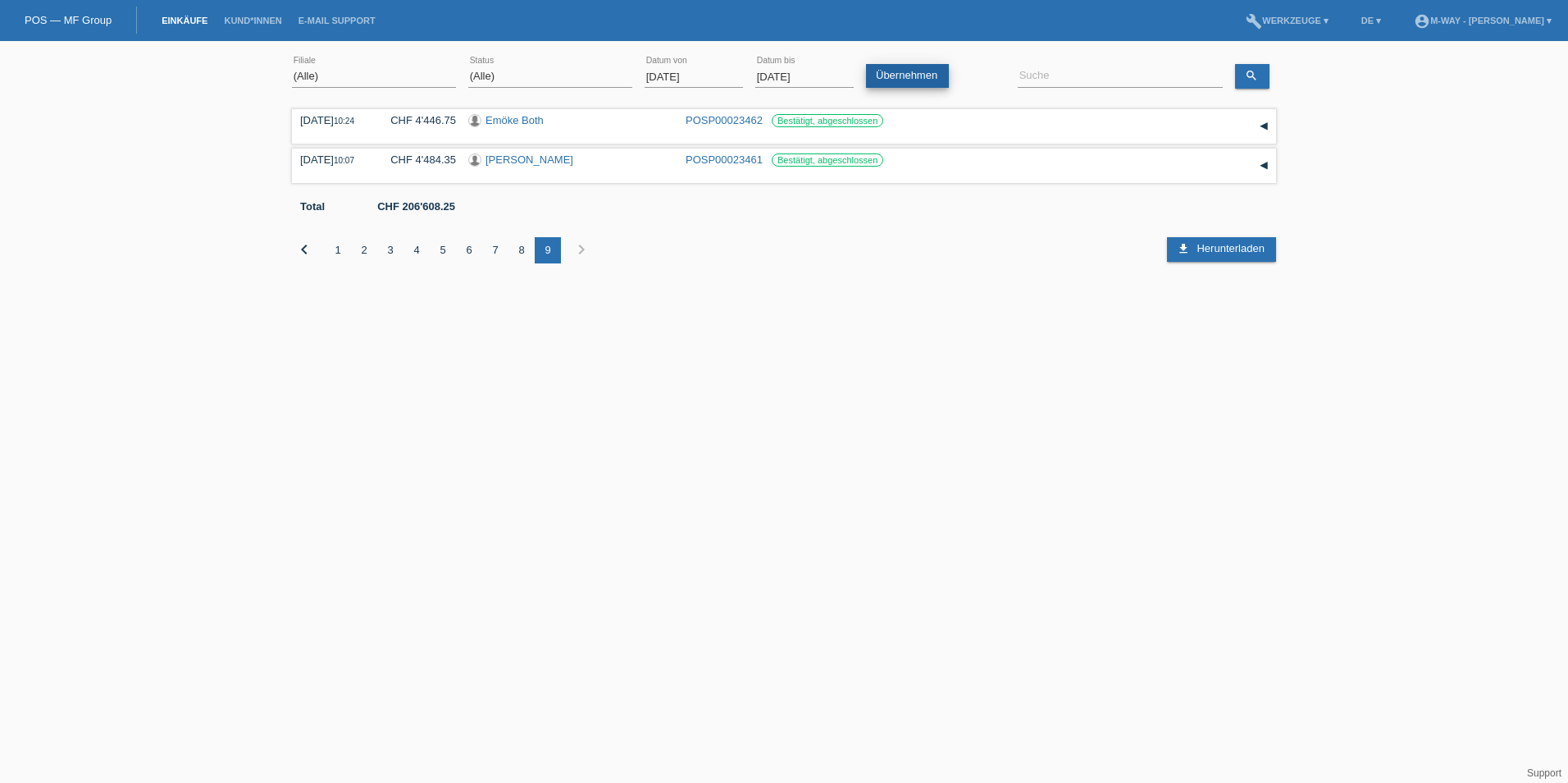
click at [908, 71] on link "Übernehmen" at bounding box center [907, 76] width 83 height 24
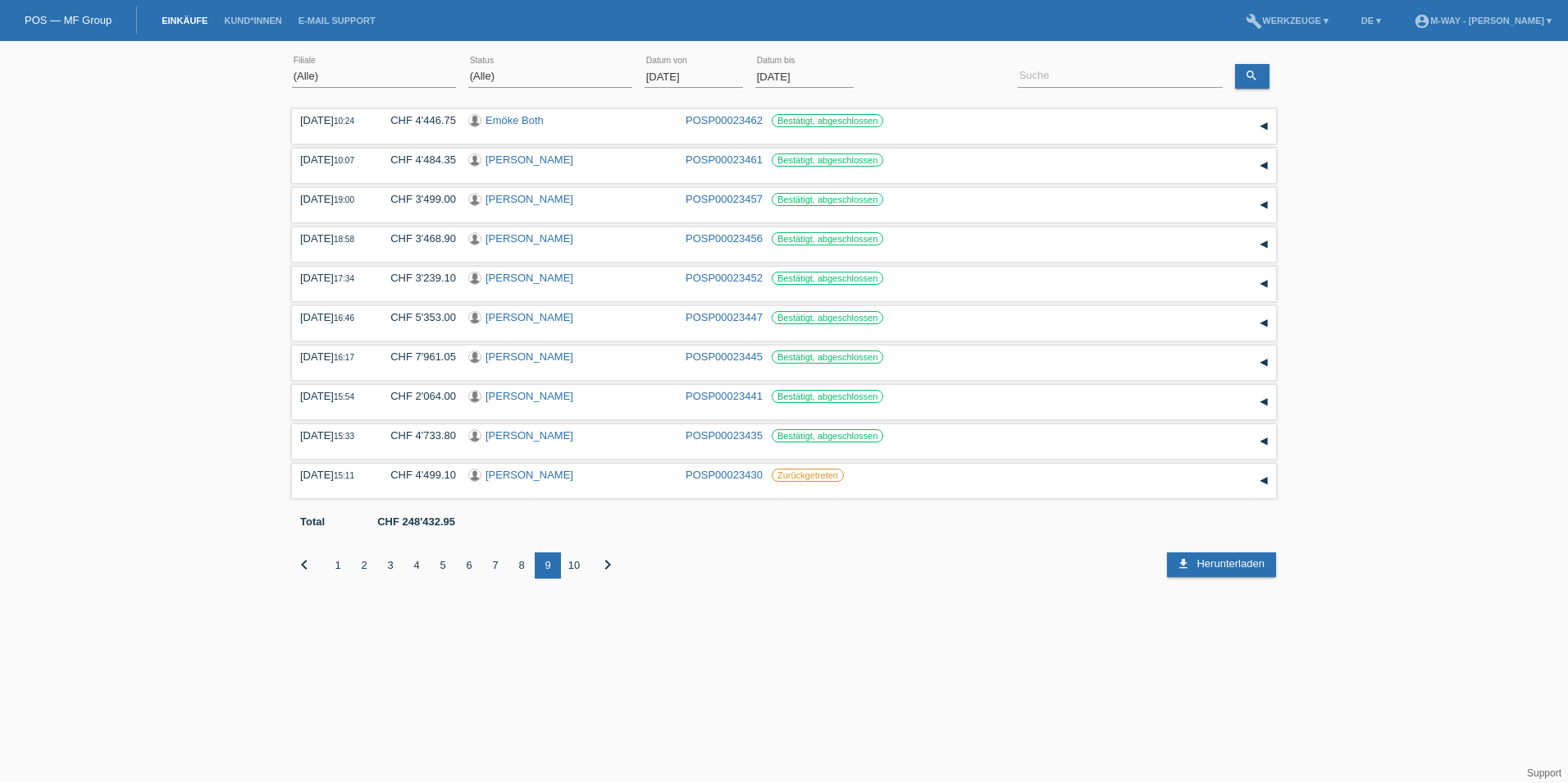
click at [521, 565] on div "8" at bounding box center [521, 565] width 26 height 26
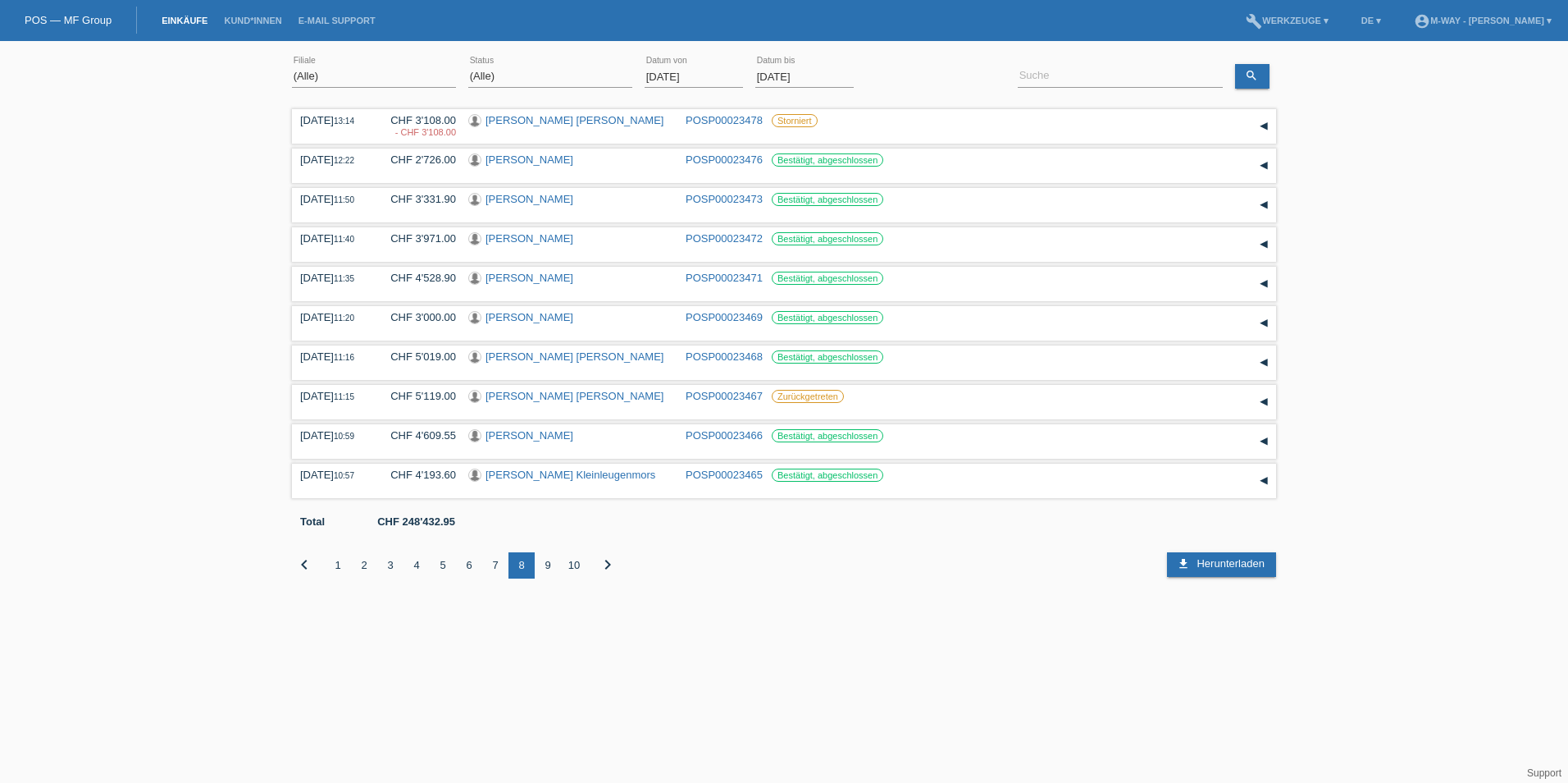
click at [545, 569] on div "9" at bounding box center [548, 565] width 26 height 26
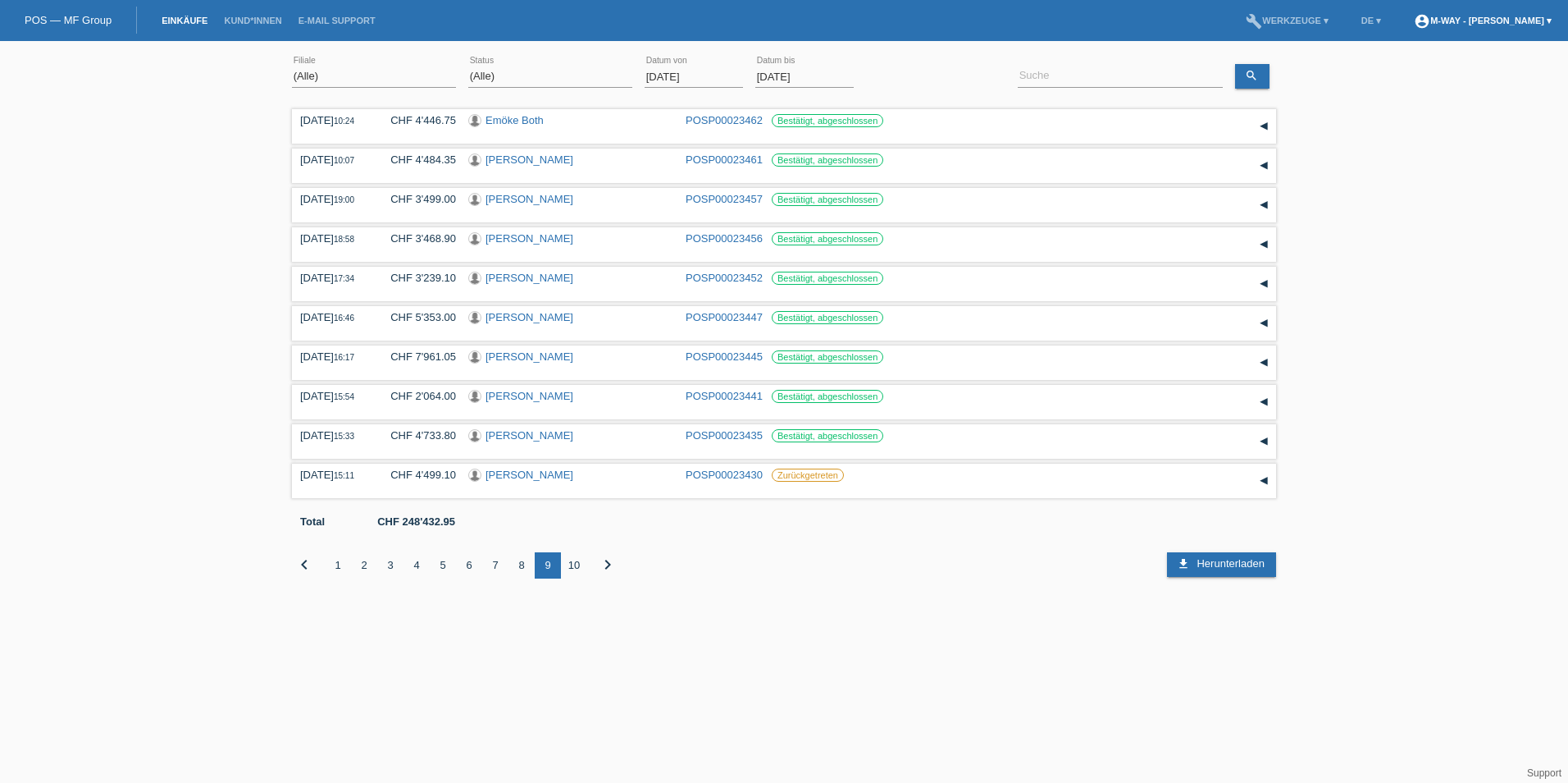
click at [1544, 18] on link "account_circle m-way - Dushyanth Kumar Choudhary ▾" at bounding box center [1483, 20] width 154 height 10
click at [1394, 225] on div "(Alle) Aarau Alexand'Ro Edouard'O Passion Vélo SàRL Basel Bern City Bern Expo B…" at bounding box center [784, 326] width 1568 height 554
click at [59, 20] on link "POS — MF Group" at bounding box center [69, 19] width 87 height 12
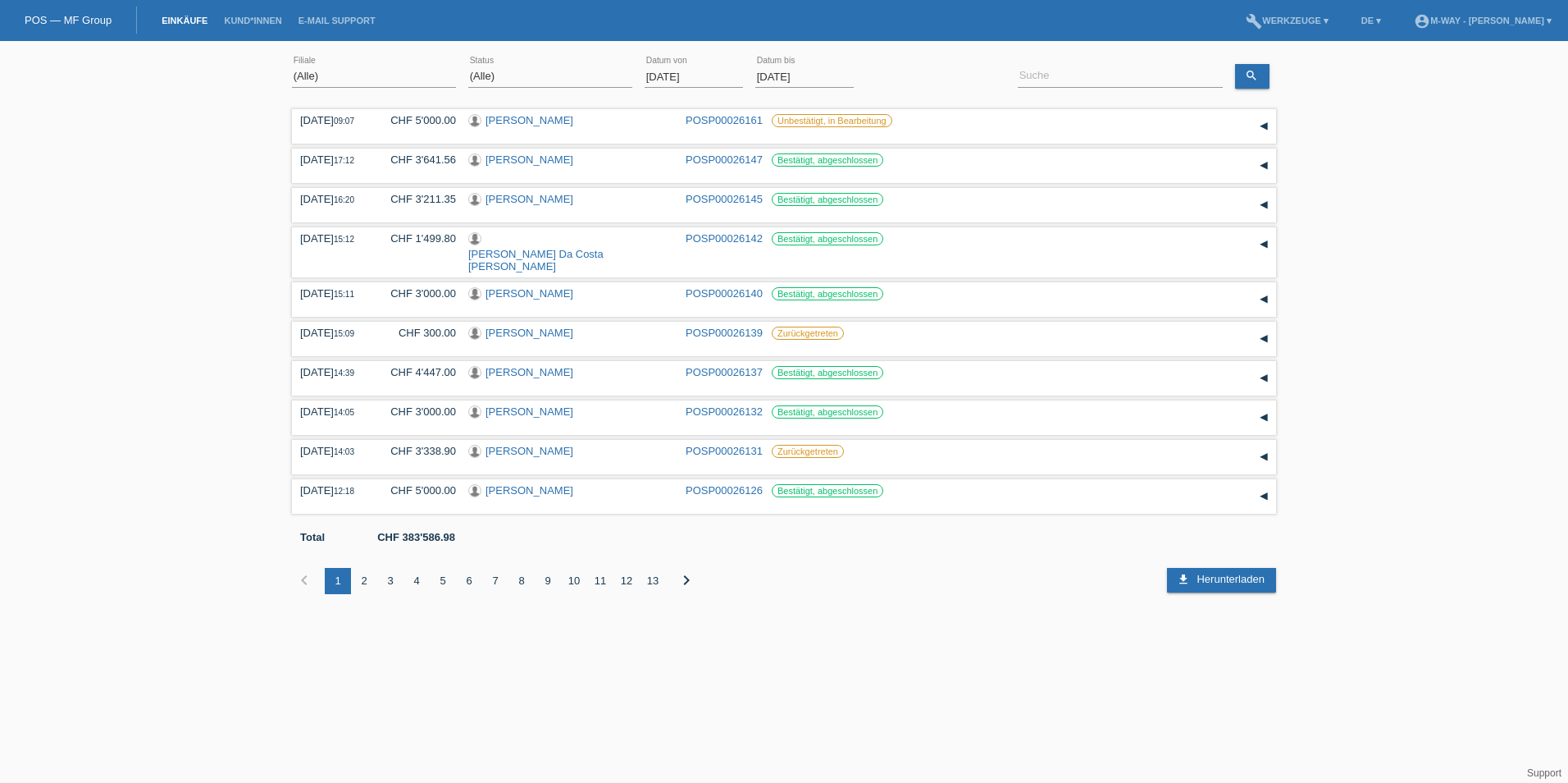
click at [708, 79] on input "[DATE]" at bounding box center [694, 77] width 98 height 20
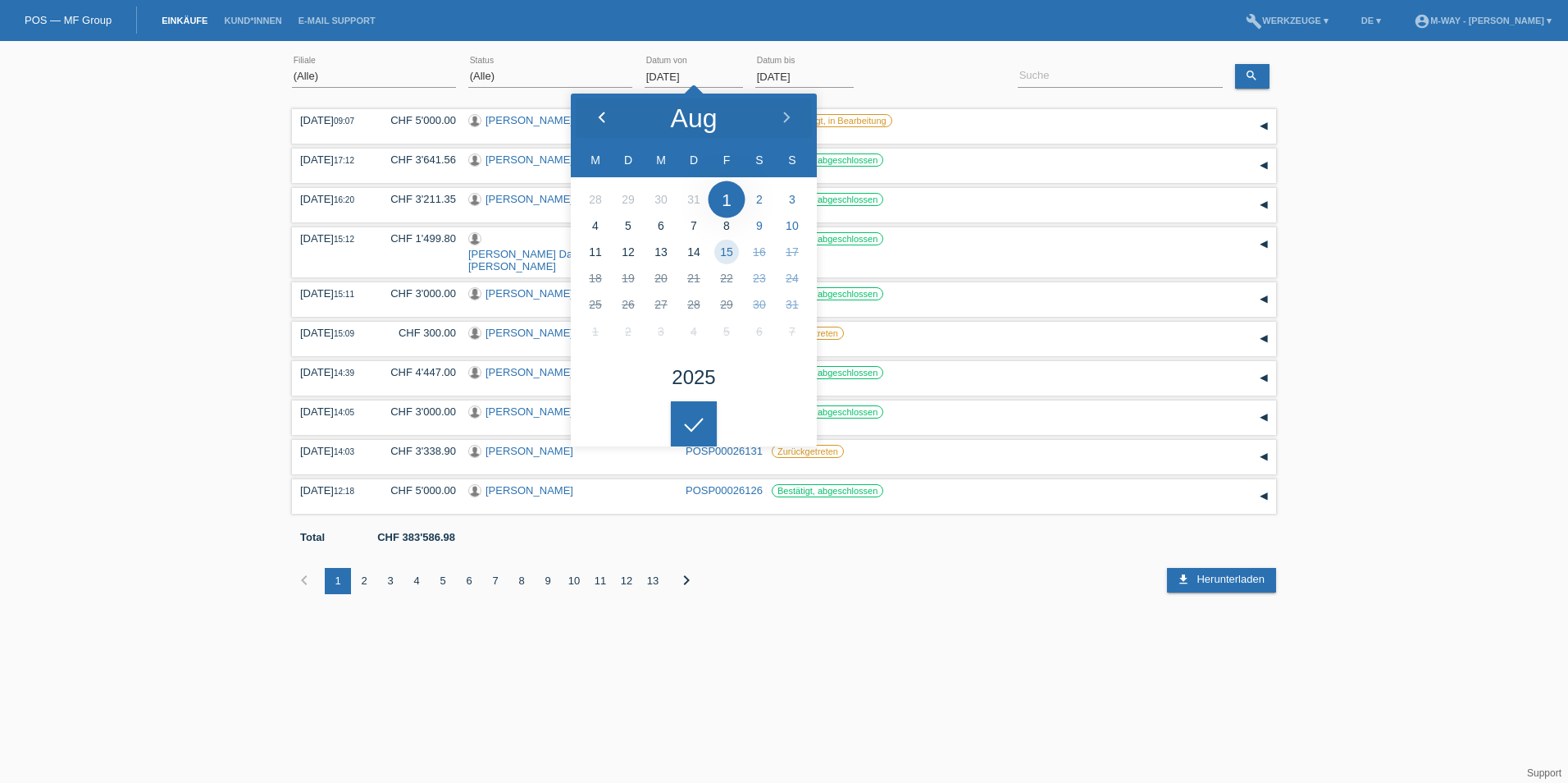
click at [595, 115] on icon at bounding box center [602, 118] width 13 height 13
click at [784, 118] on icon at bounding box center [786, 118] width 13 height 13
type input "[DATE]"
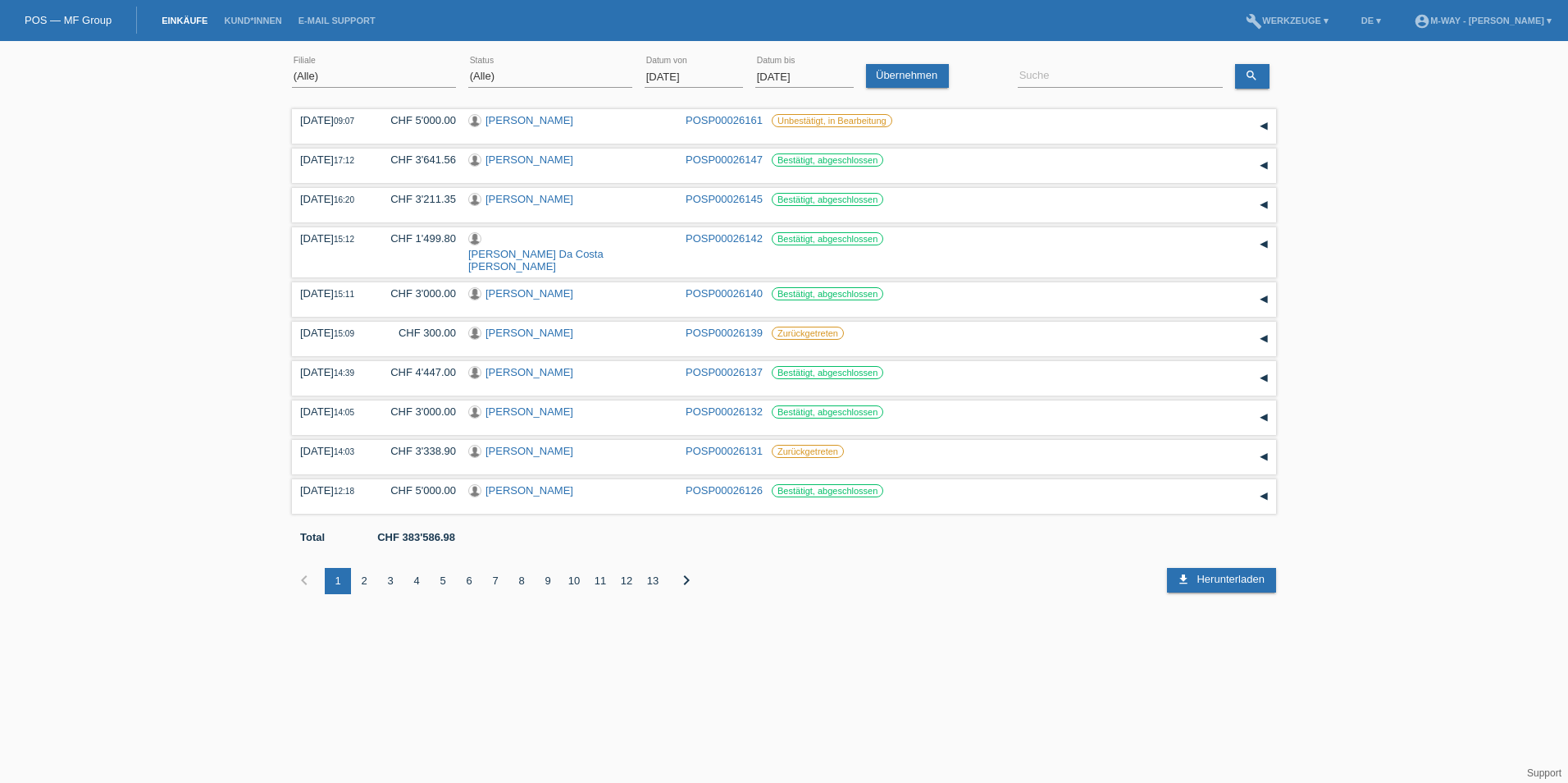
click at [692, 429] on div at bounding box center [694, 411] width 46 height 46
click at [945, 82] on link "Übernehmen" at bounding box center [907, 76] width 83 height 24
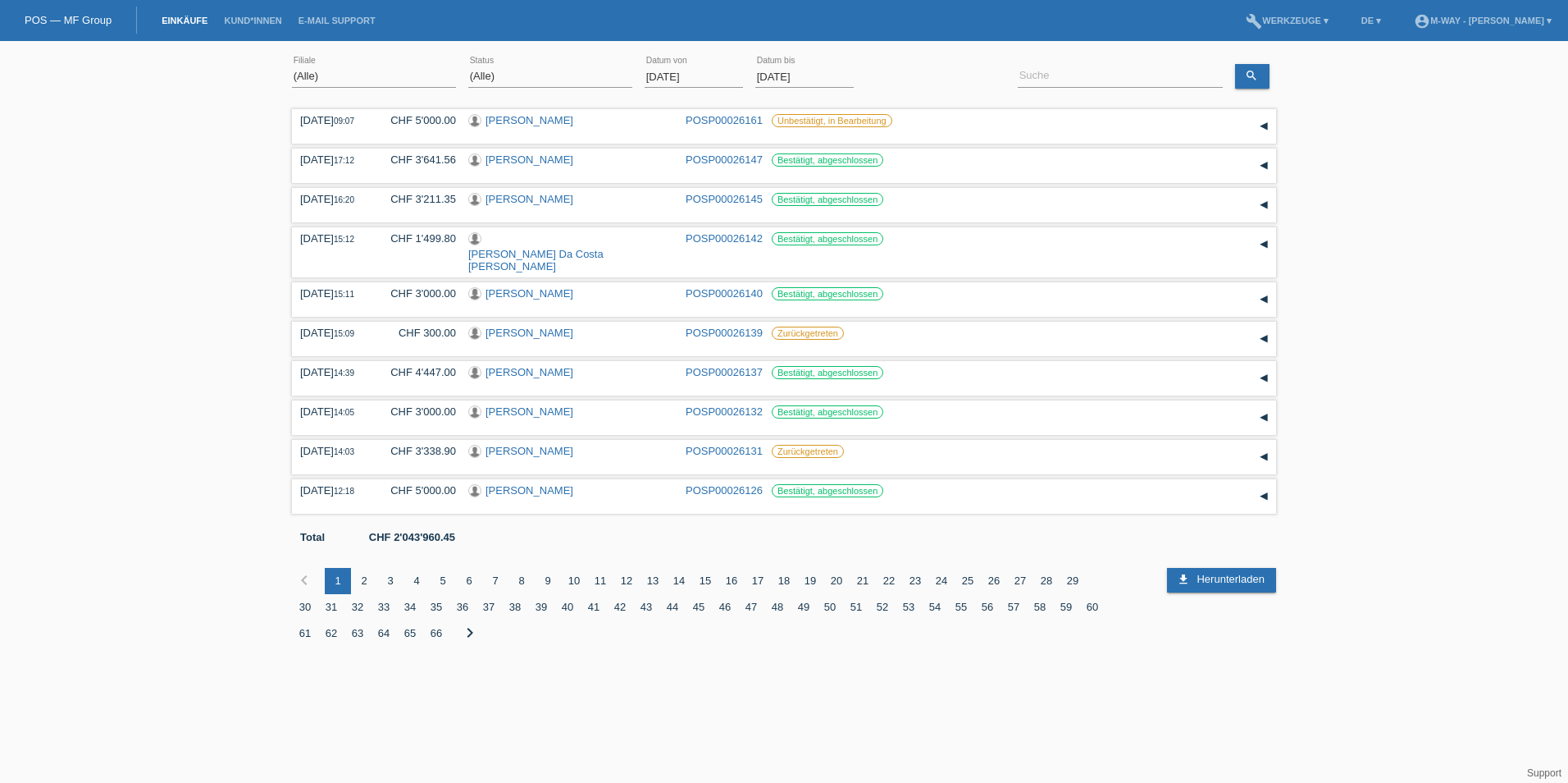
click at [801, 71] on input "[DATE]" at bounding box center [804, 77] width 98 height 20
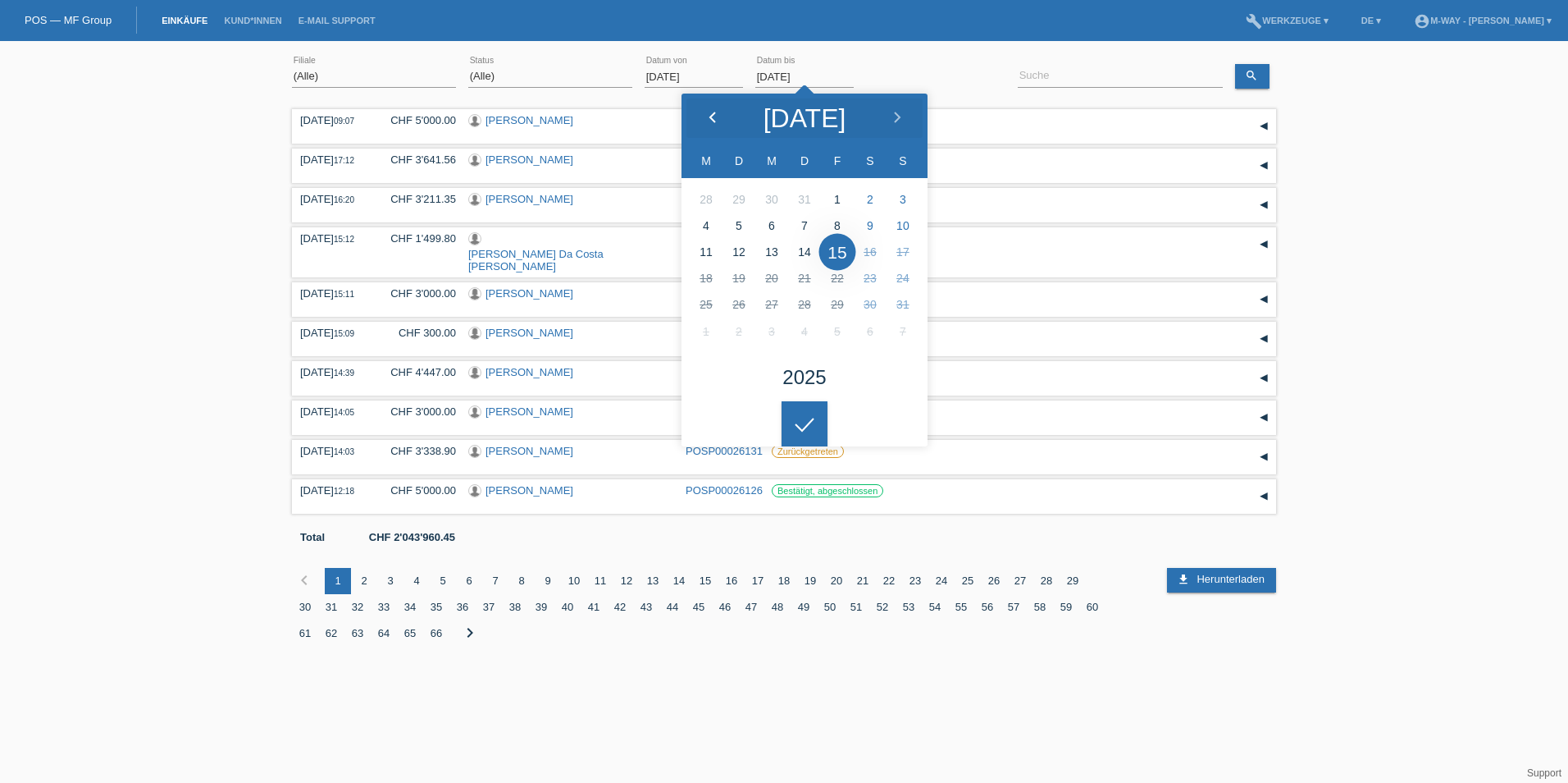
click at [714, 110] on div at bounding box center [712, 118] width 61 height 49
type input "[DATE]"
click at [802, 420] on icon at bounding box center [804, 425] width 26 height 15
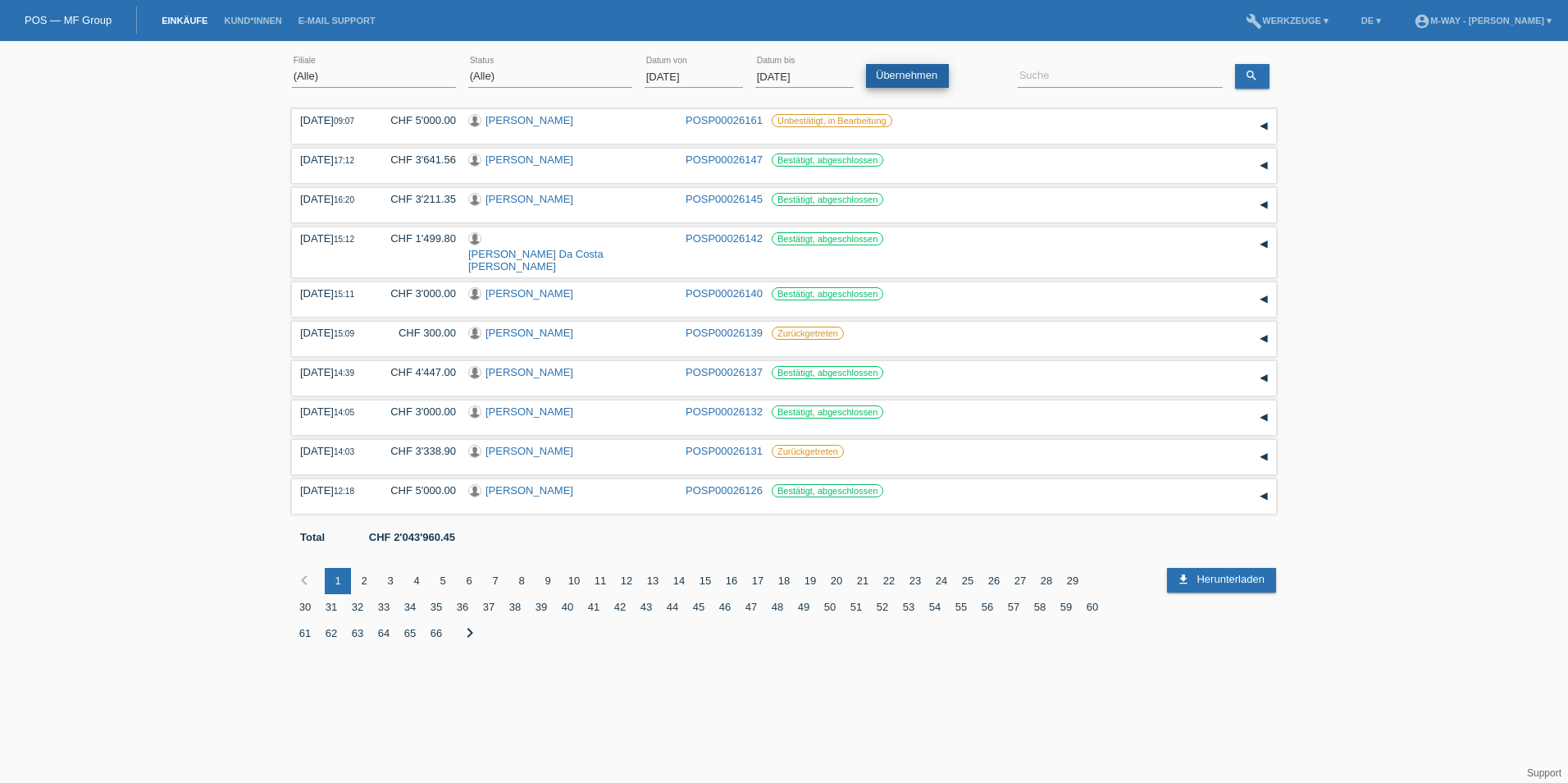
click at [900, 76] on link "Übernehmen" at bounding box center [907, 76] width 83 height 24
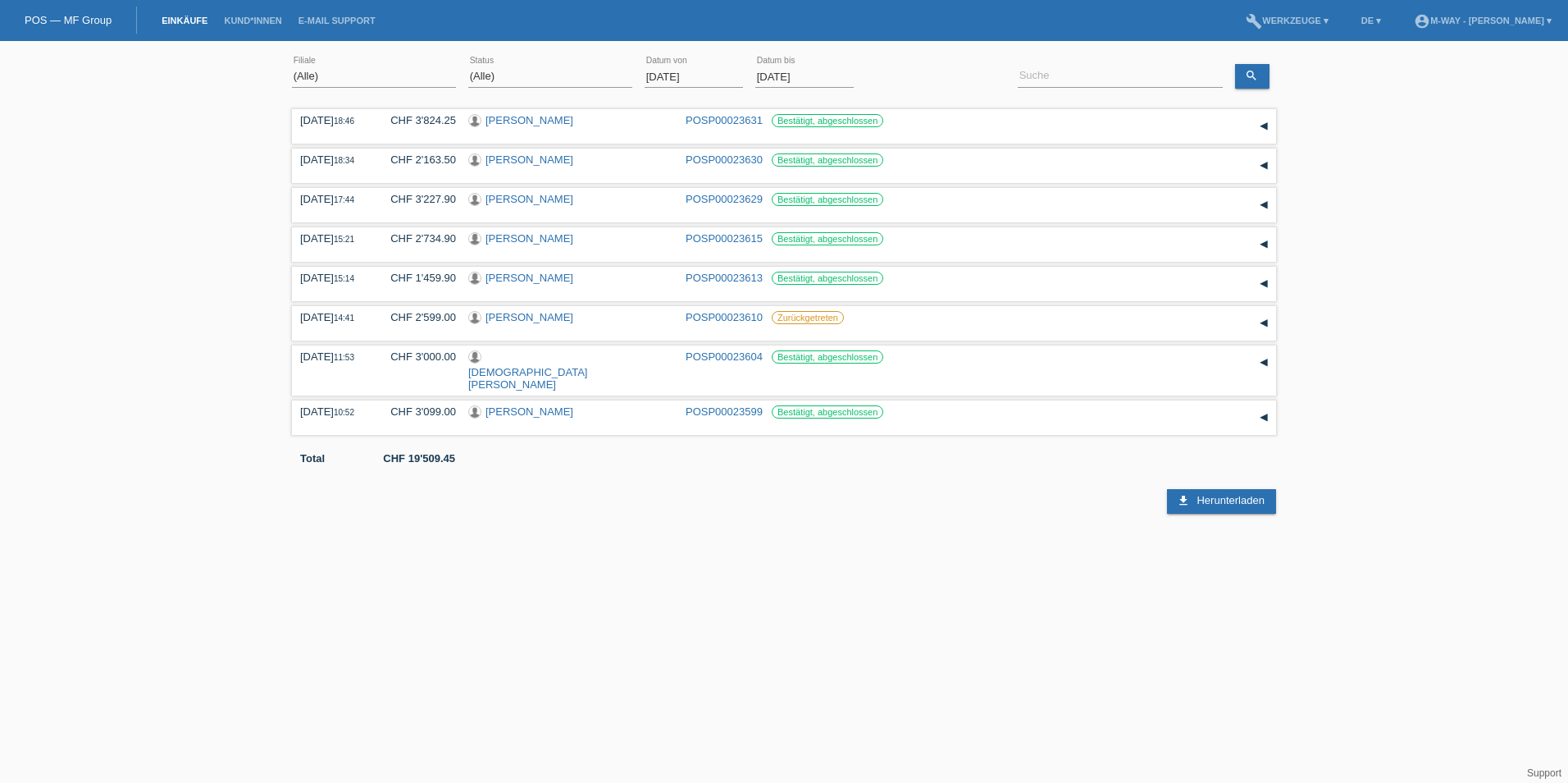
click at [713, 514] on html "POS — MF Group Einkäufe Kund*innen E-Mail Support menu account_circle m-way - […" at bounding box center [784, 257] width 1568 height 514
click at [327, 514] on html "POS — MF Group Einkäufe Kund*innen E-Mail Support menu account_circle m-way - […" at bounding box center [784, 257] width 1568 height 514
click at [907, 514] on html "POS — MF Group Einkäufe Kund*innen E-Mail Support menu account_circle m-way - […" at bounding box center [784, 257] width 1568 height 514
